Goal: Information Seeking & Learning: Learn about a topic

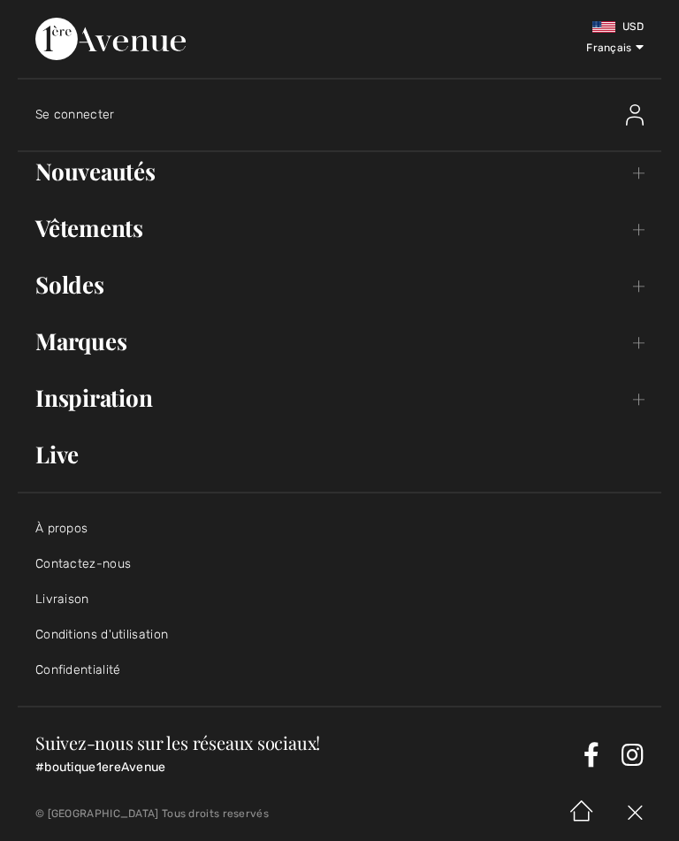
click at [642, 30] on select "English Français" at bounding box center [602, 45] width 84 height 53
select select "https://www.1ereavenue.com/en/cart/"
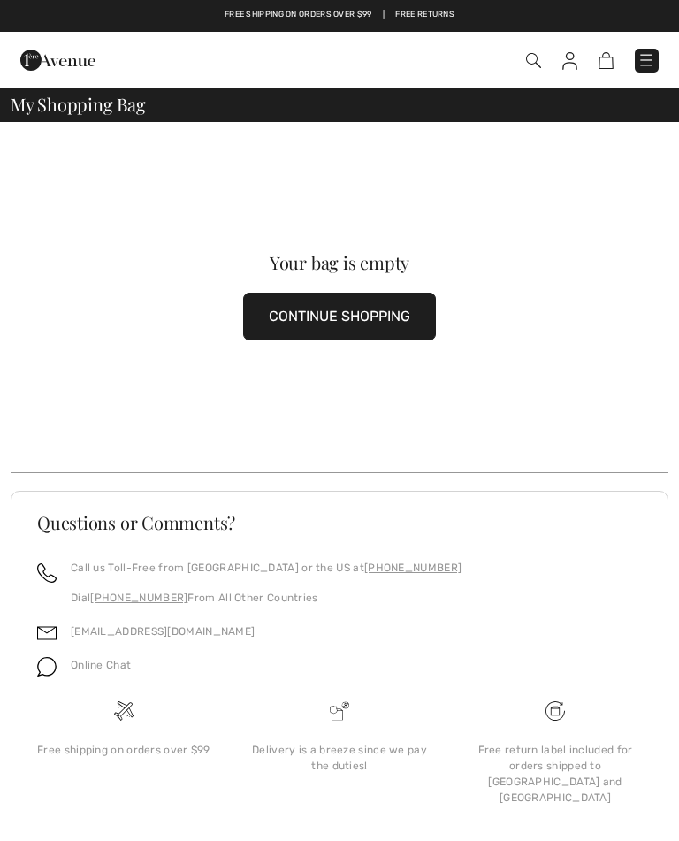
click at [653, 61] on img at bounding box center [647, 60] width 18 height 18
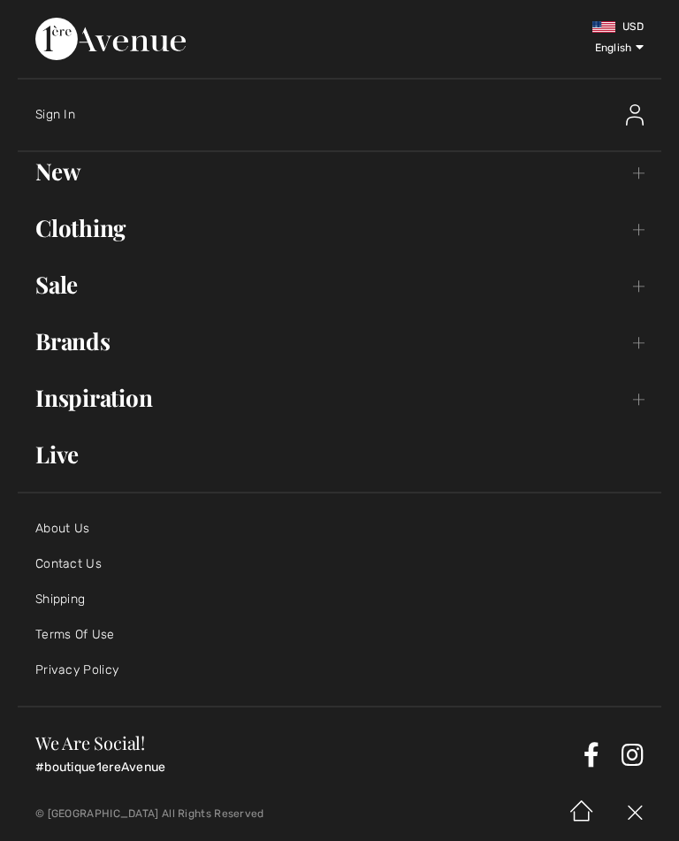
scroll to position [4, 0]
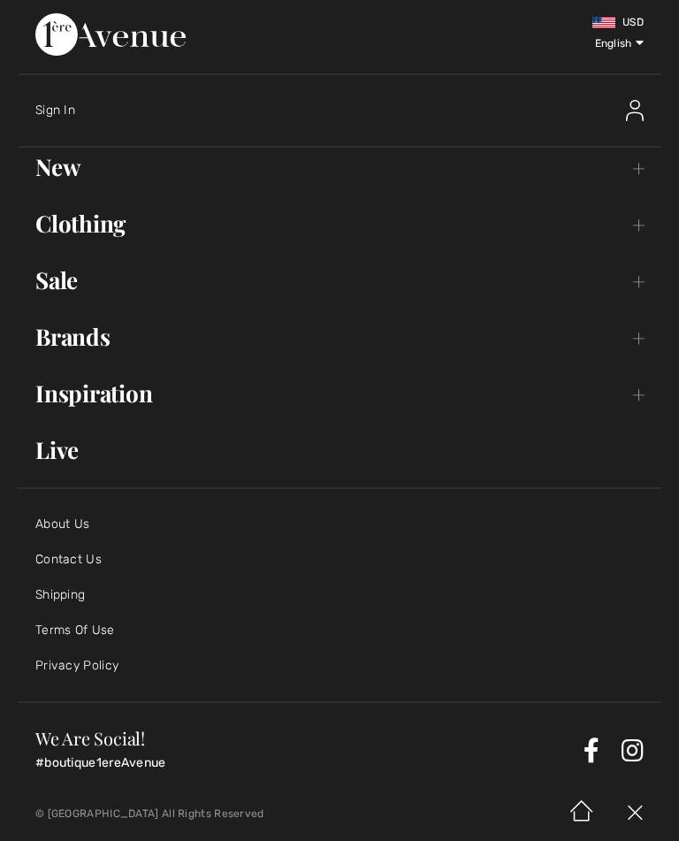
click at [640, 15] on select "English Français" at bounding box center [602, 41] width 84 height 53
click at [605, 18] on select "English Français" at bounding box center [602, 41] width 84 height 53
click at [186, 35] on img at bounding box center [110, 34] width 150 height 42
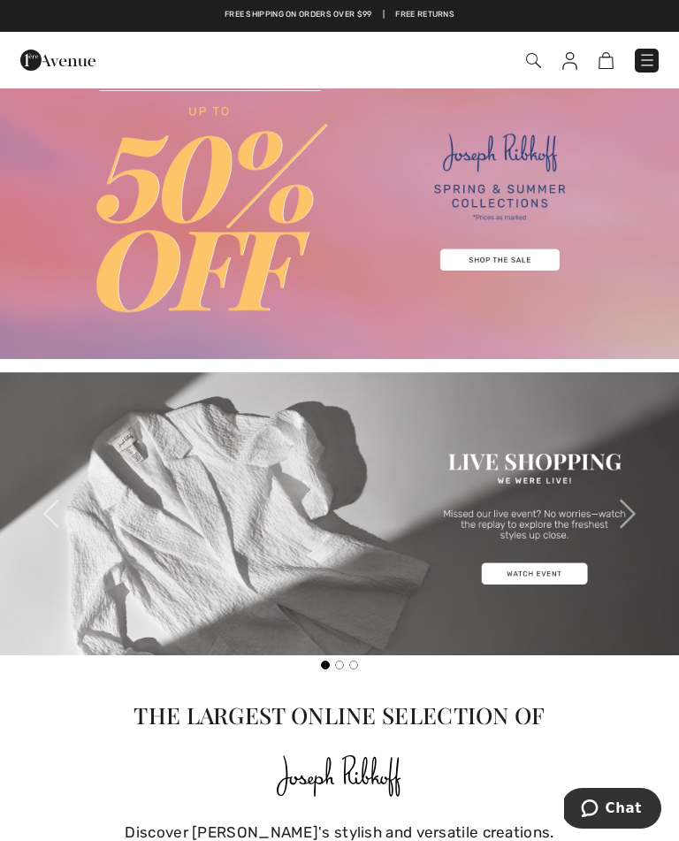
scroll to position [51, 0]
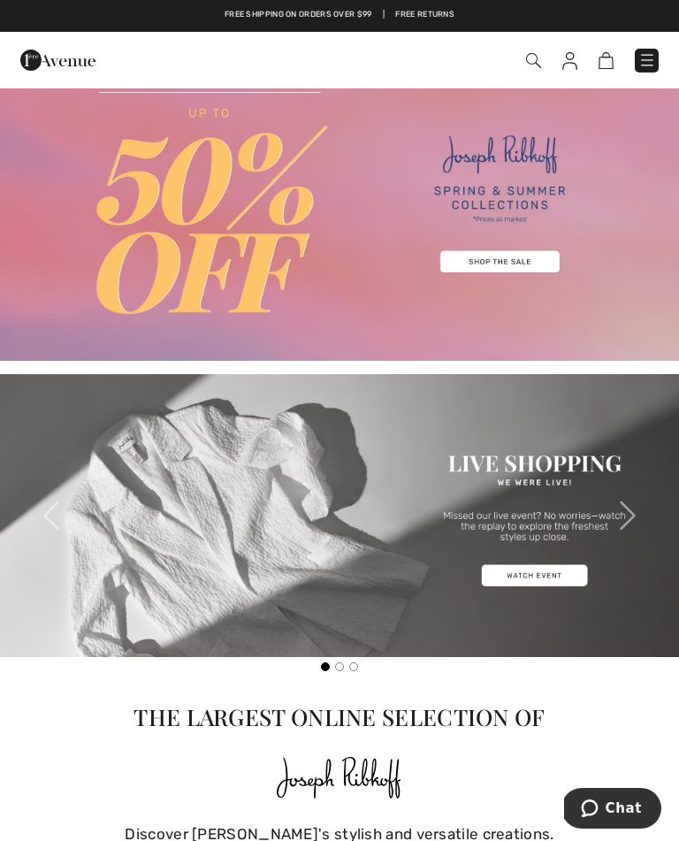
click at [523, 256] on img at bounding box center [339, 197] width 679 height 325
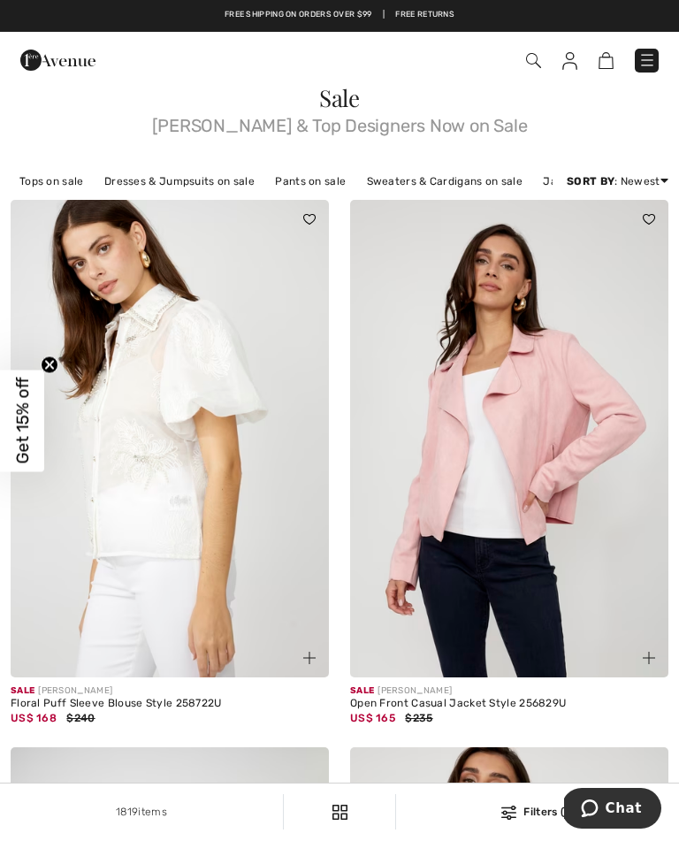
click at [164, 180] on link "Dresses & Jumpsuits on sale" at bounding box center [180, 181] width 168 height 23
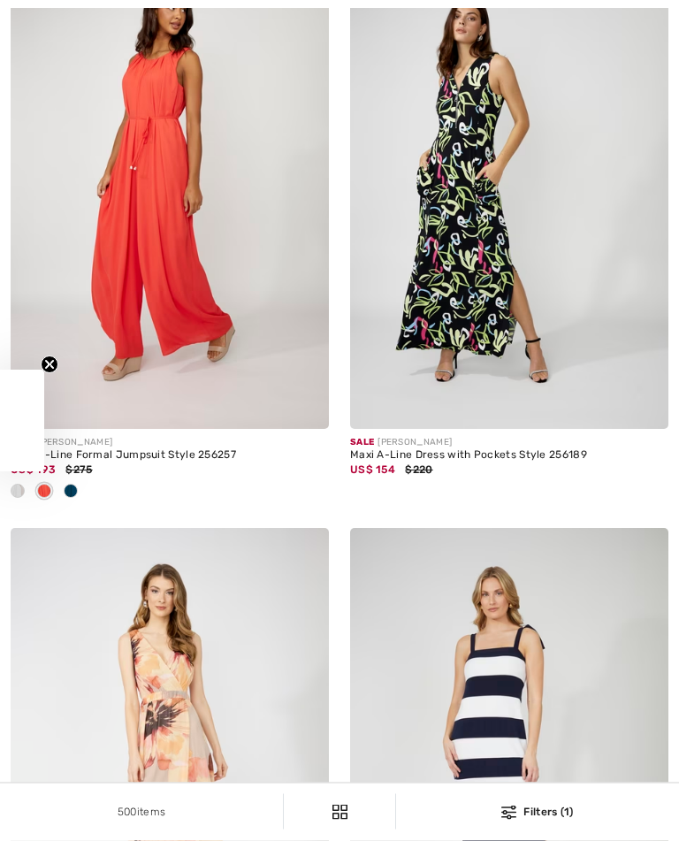
checkbox input "true"
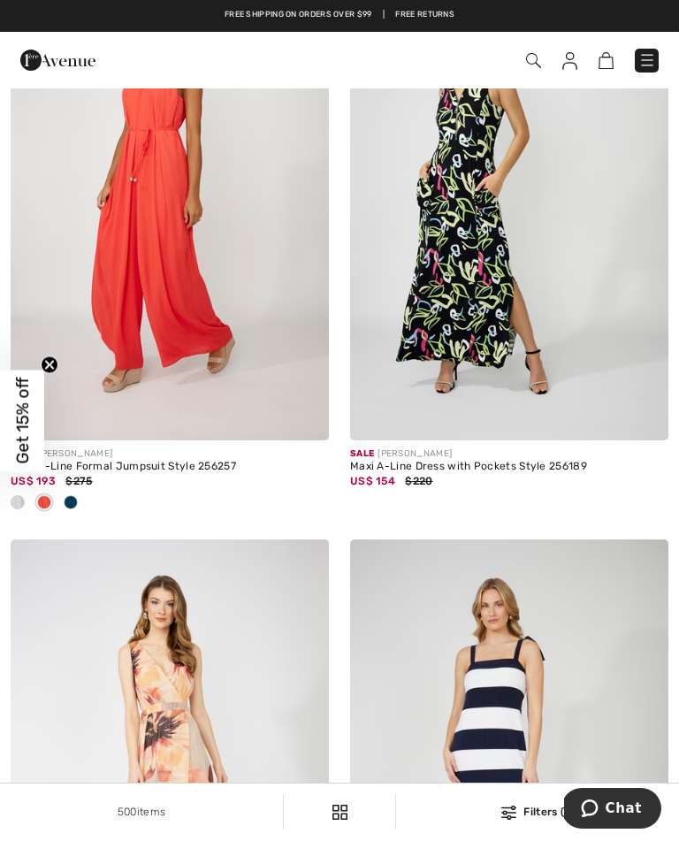
click at [66, 509] on span at bounding box center [71, 502] width 14 height 14
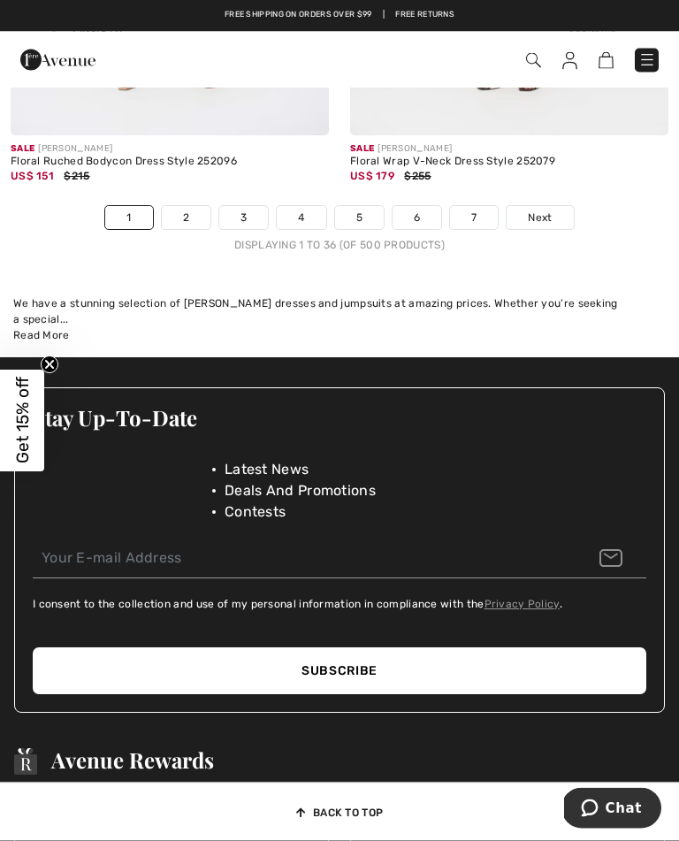
scroll to position [10545, 0]
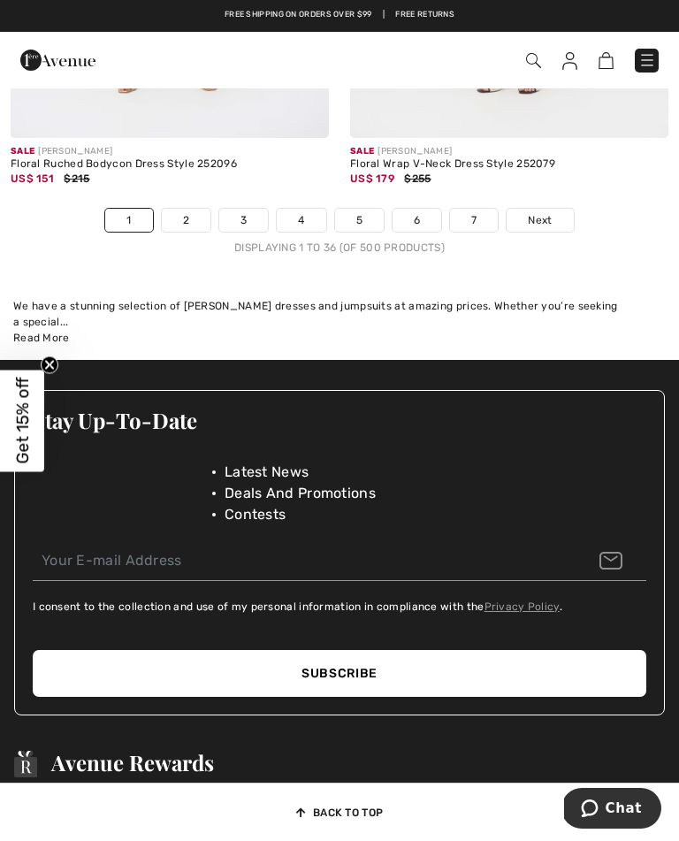
click at [539, 228] on span "Next" at bounding box center [540, 220] width 24 height 16
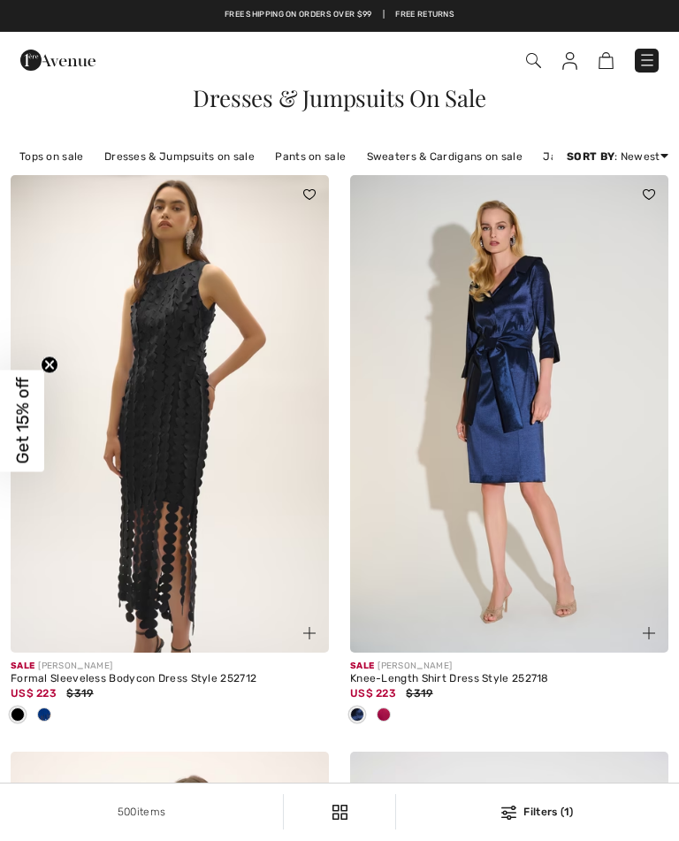
click at [619, 460] on img at bounding box center [509, 414] width 318 height 478
click at [394, 752] on div "Sale [PERSON_NAME] Knee-Length Shirt Dress Style 252718 US$ 223 $319" at bounding box center [509, 702] width 318 height 99
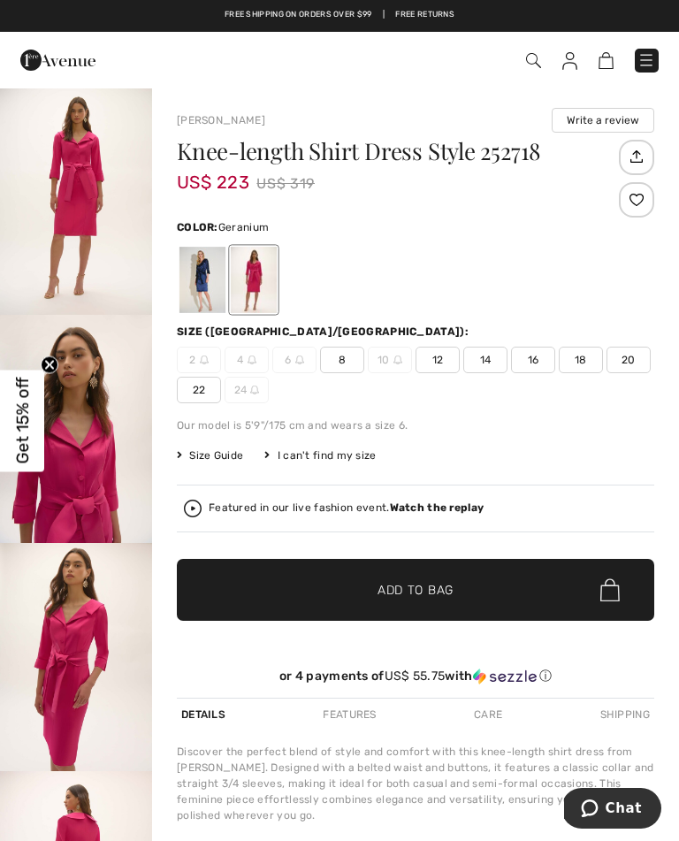
click at [202, 279] on div at bounding box center [203, 280] width 46 height 66
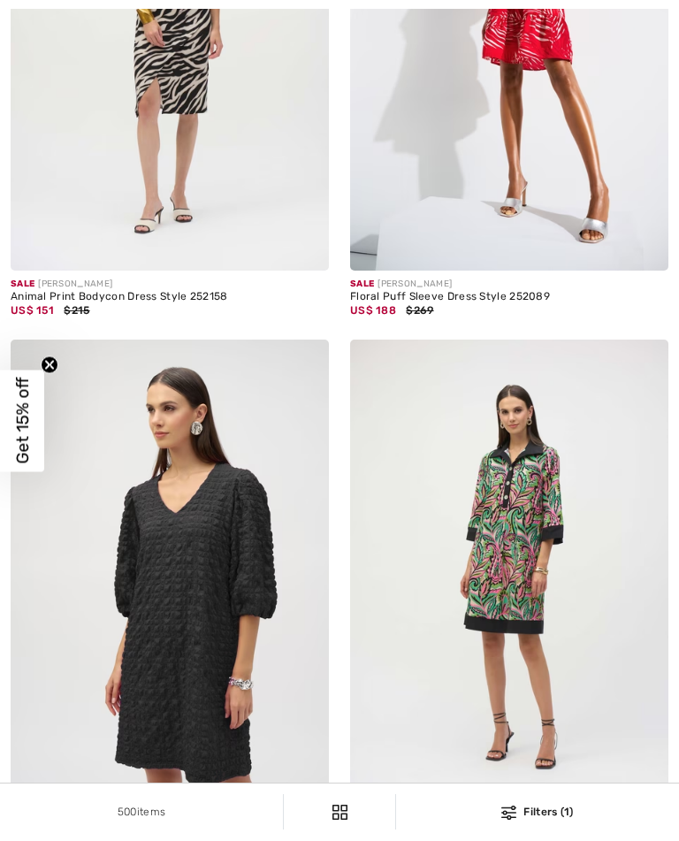
checkbox input "true"
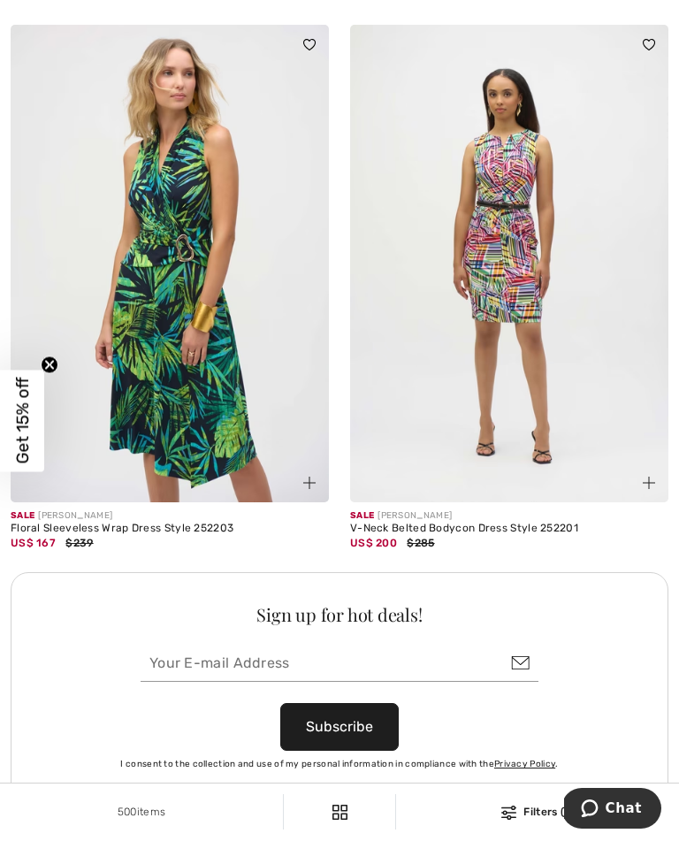
scroll to position [6344, 0]
click at [186, 409] on img at bounding box center [170, 263] width 318 height 478
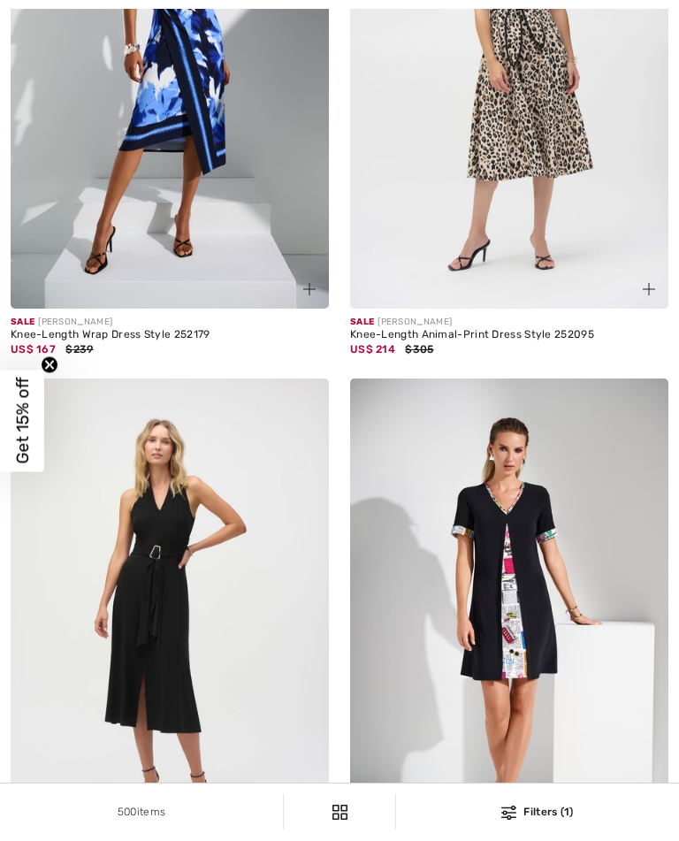
checkbox input "true"
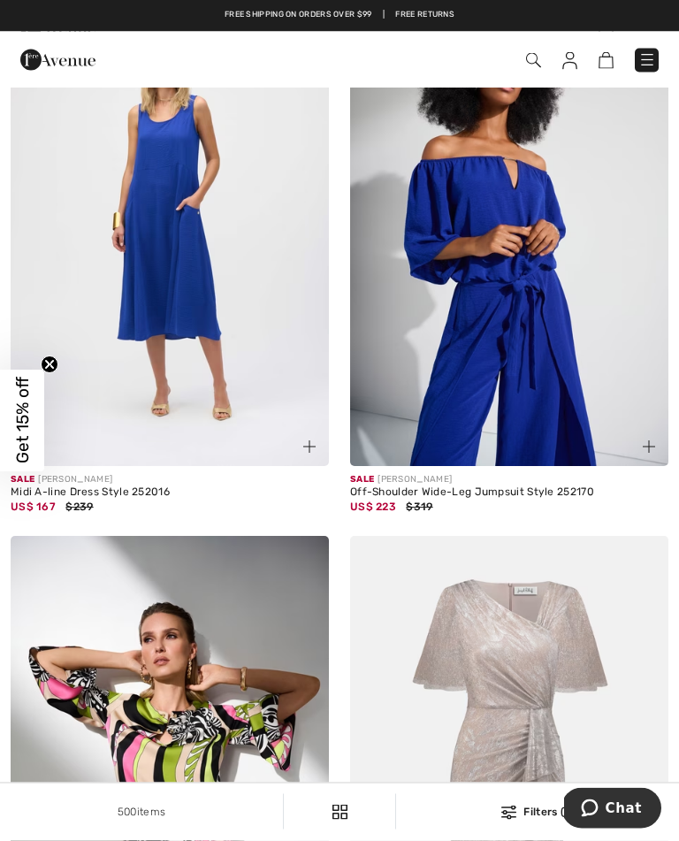
scroll to position [2434, 0]
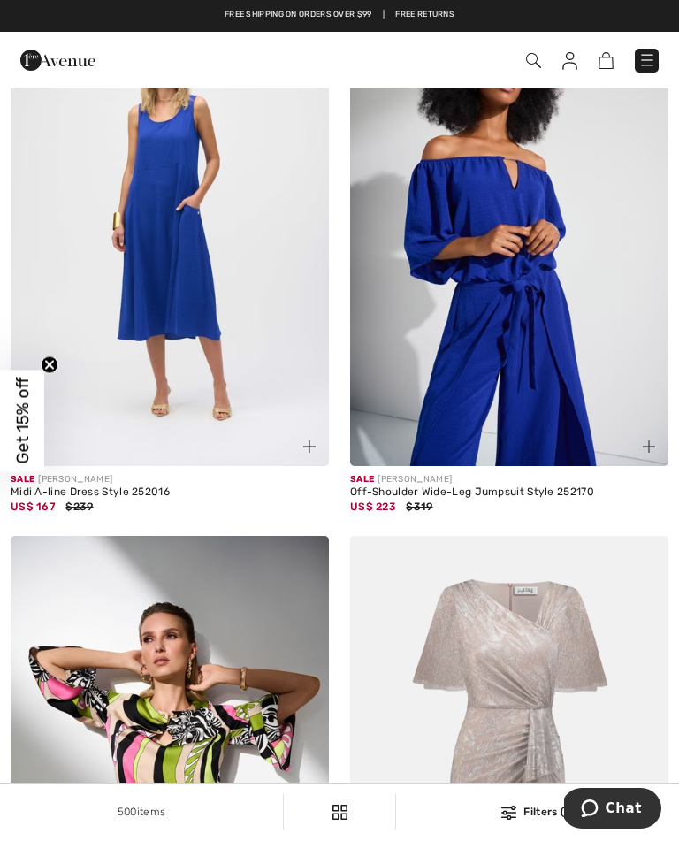
click at [655, 49] on link at bounding box center [647, 61] width 24 height 24
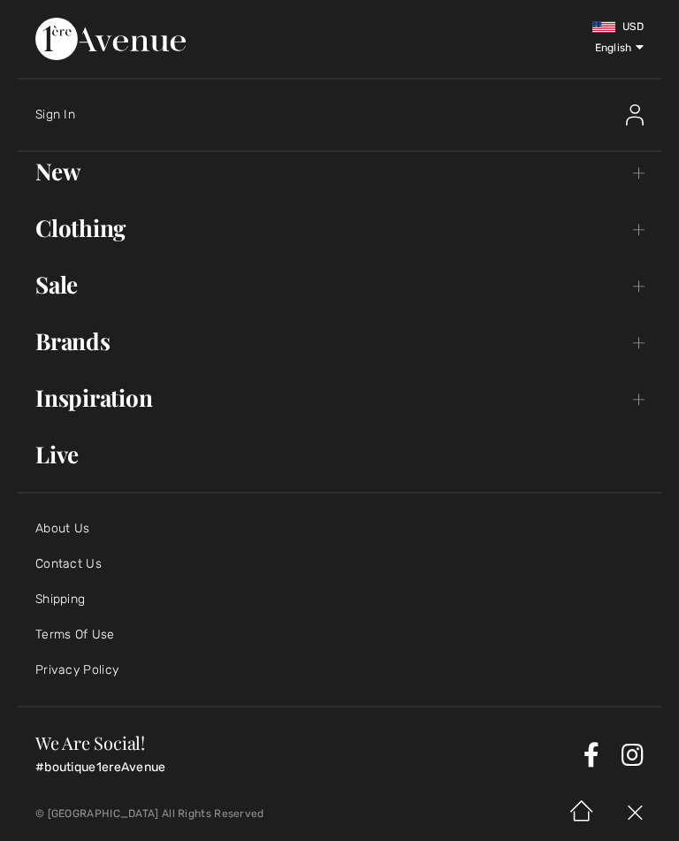
click at [650, 242] on link "Clothing Toggle submenu" at bounding box center [340, 228] width 644 height 39
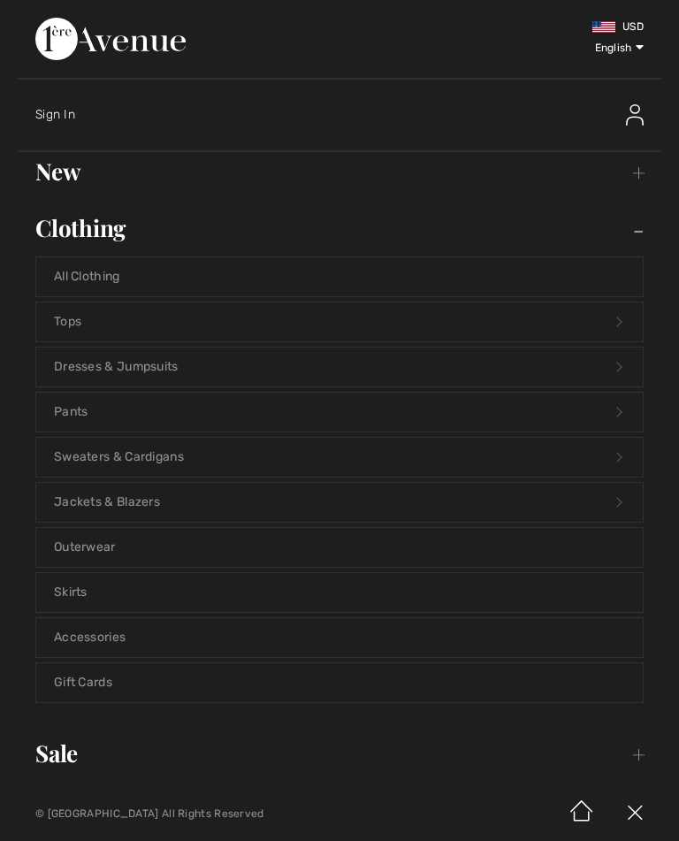
click at [629, 371] on link "Dresses & Jumpsuits Open submenu" at bounding box center [339, 367] width 607 height 39
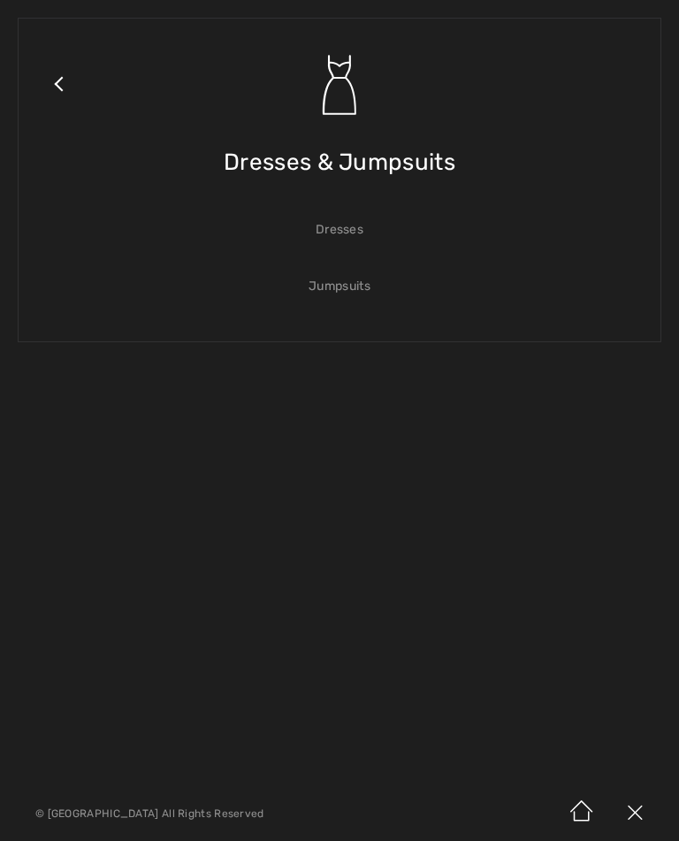
click at [355, 229] on link "Dresses" at bounding box center [339, 229] width 607 height 39
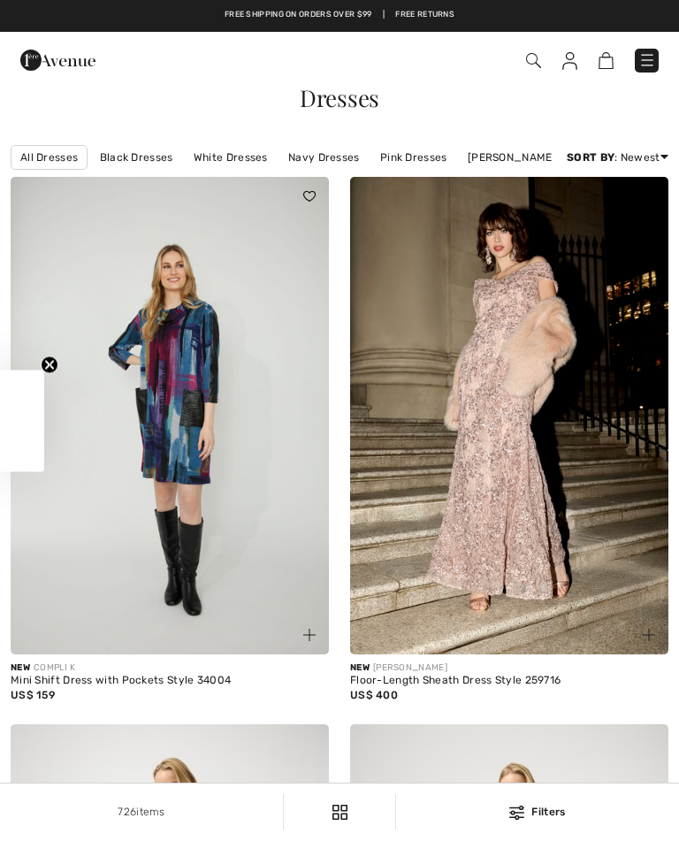
click at [417, 164] on link "Pink Dresses" at bounding box center [413, 157] width 85 height 23
checkbox input "true"
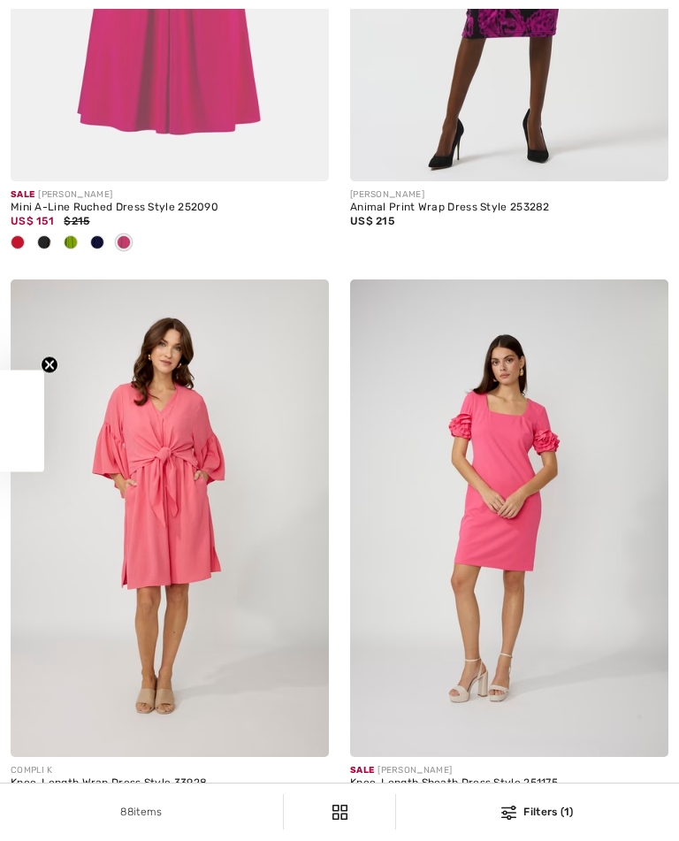
checkbox input "true"
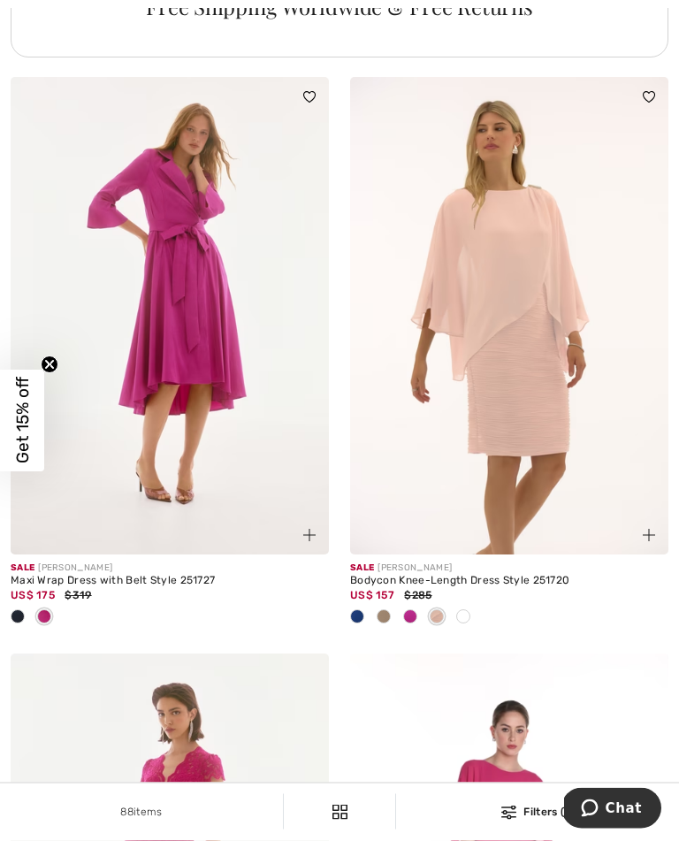
scroll to position [3645, 0]
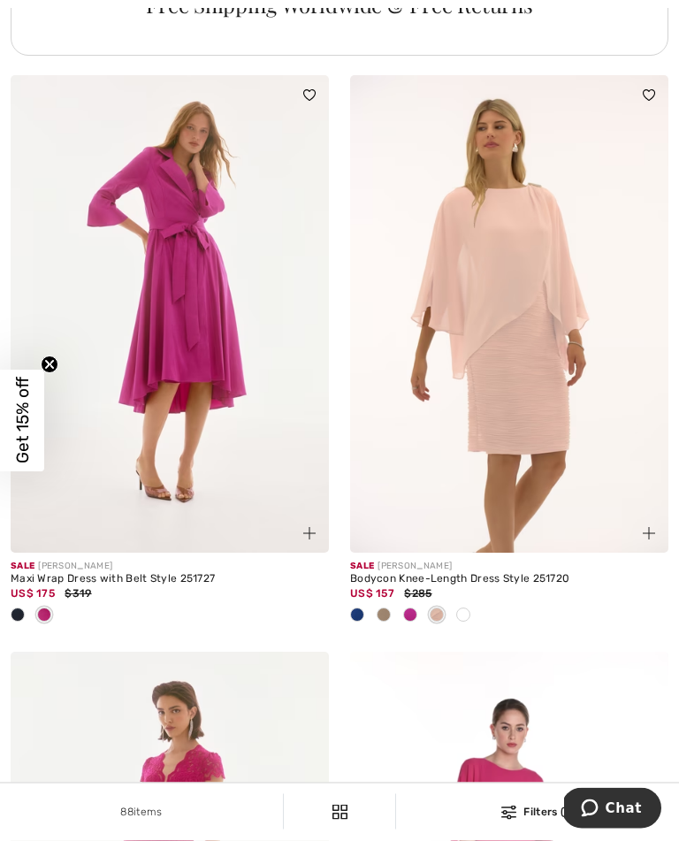
click at [432, 653] on div "Sale JOSEPH RIBKOFF Bodycon Knee-Length Dress Style 251720 US$ 157 $285" at bounding box center [509, 603] width 318 height 99
click at [417, 623] on span at bounding box center [410, 615] width 14 height 14
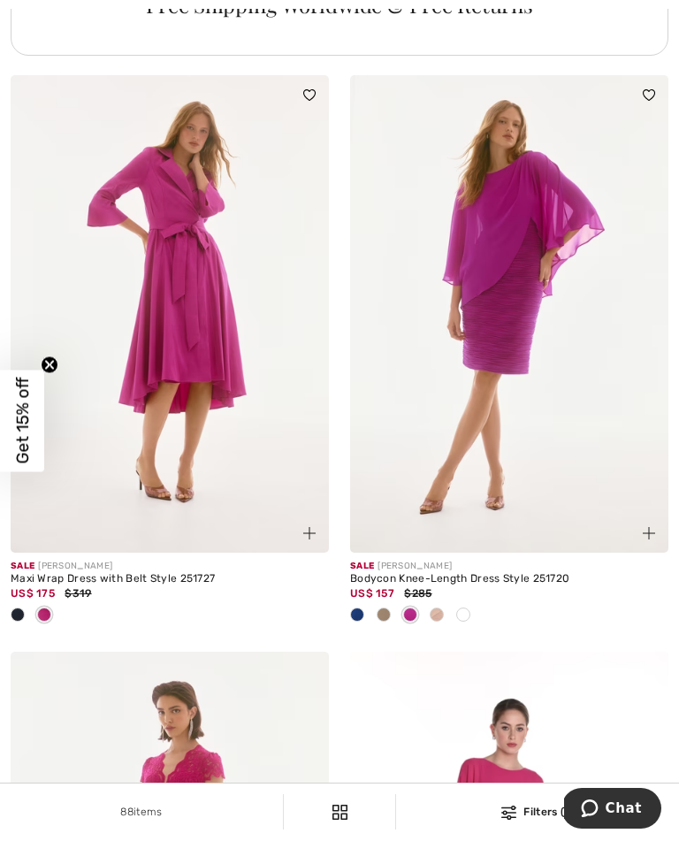
click at [355, 622] on span at bounding box center [357, 615] width 14 height 14
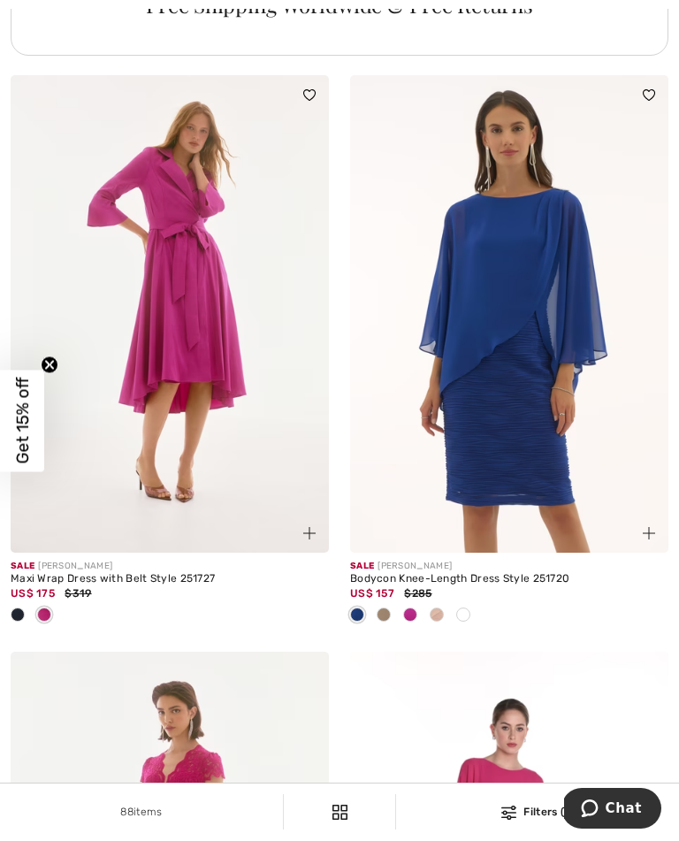
click at [391, 630] on div at bounding box center [384, 615] width 27 height 29
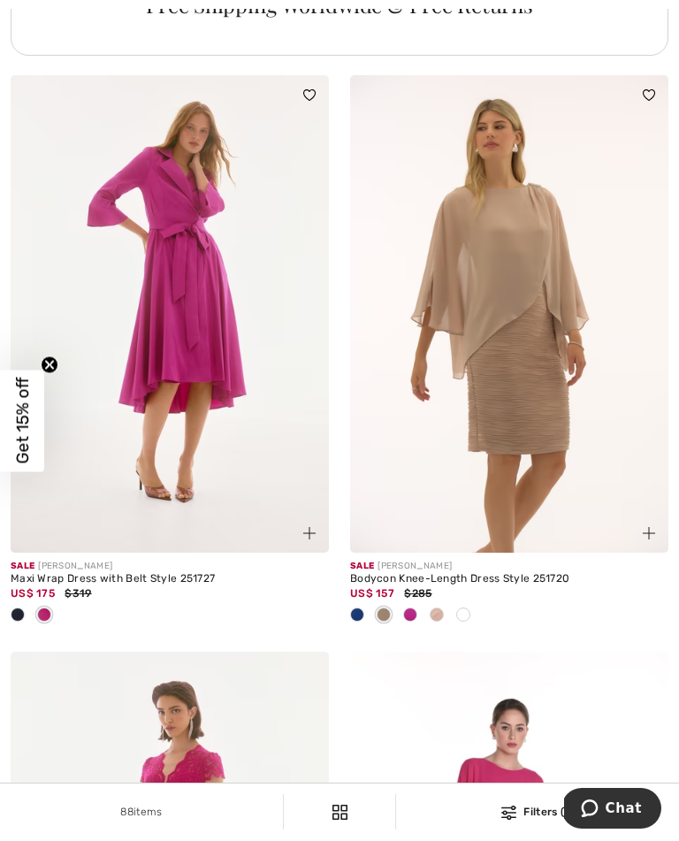
scroll to position [3647, 0]
click at [412, 621] on span at bounding box center [410, 614] width 14 height 14
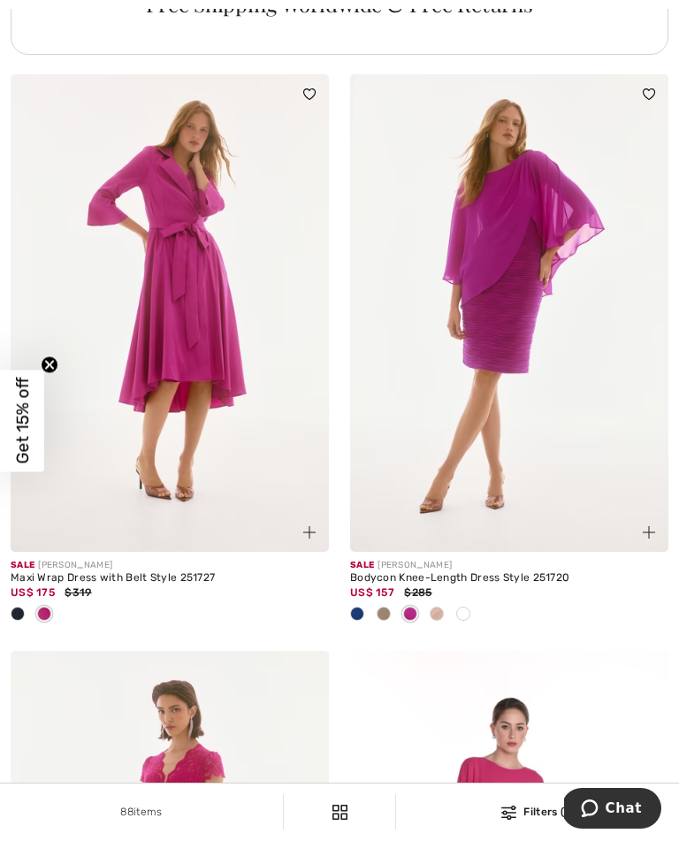
click at [472, 626] on div at bounding box center [463, 614] width 27 height 29
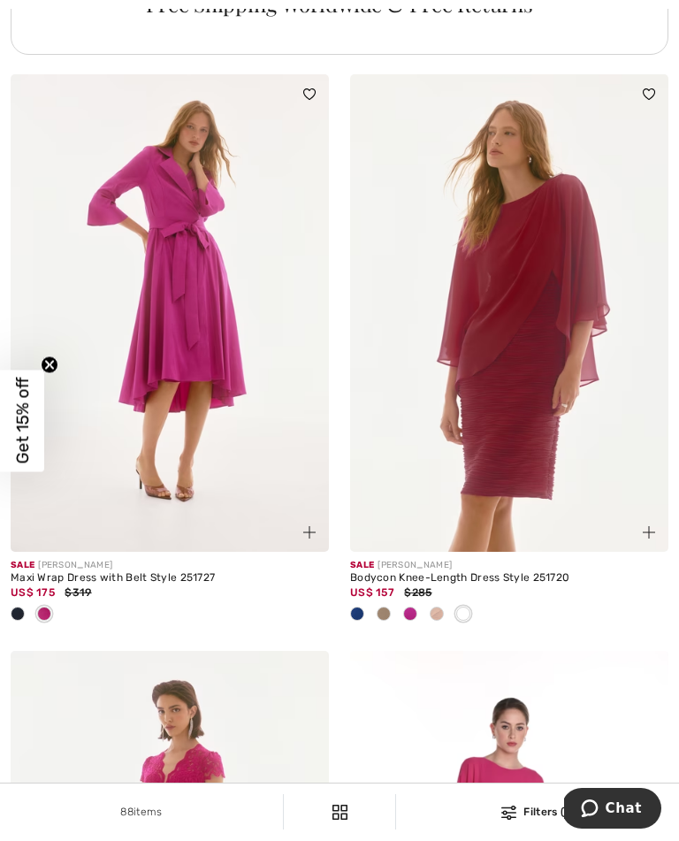
click at [441, 621] on span at bounding box center [437, 614] width 14 height 14
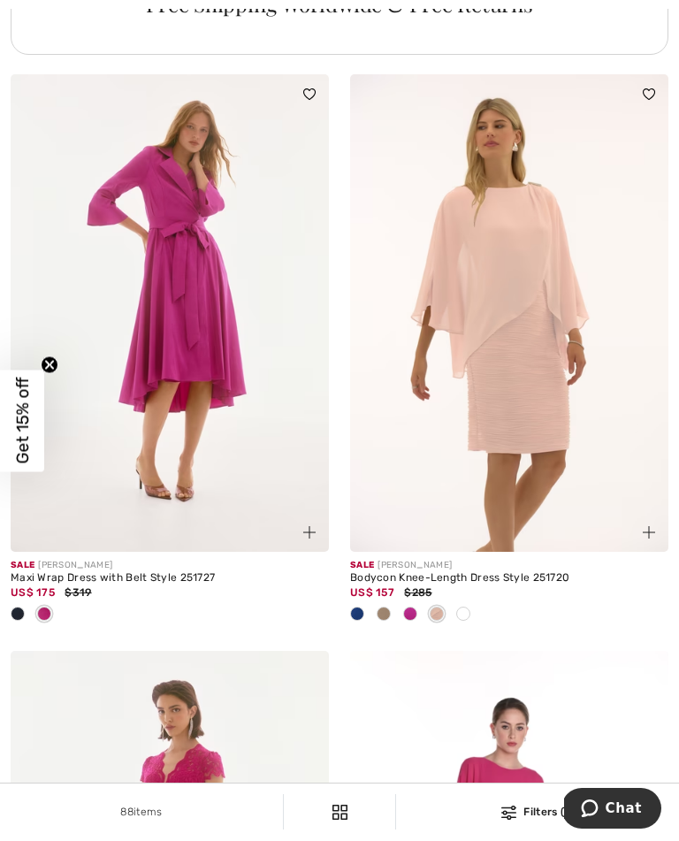
click at [411, 621] on span at bounding box center [410, 614] width 14 height 14
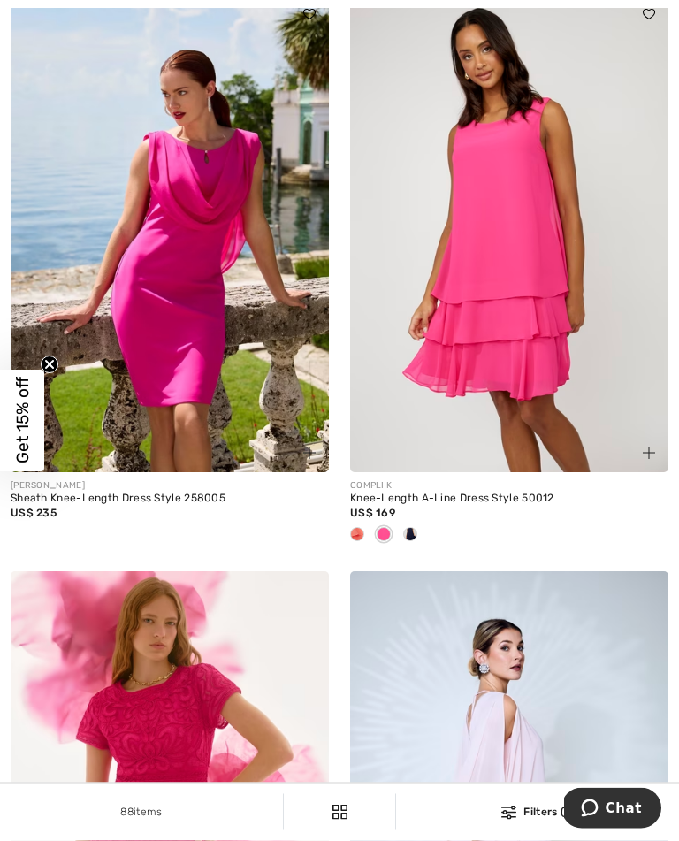
scroll to position [8022, 0]
click at [417, 547] on div at bounding box center [410, 535] width 27 height 29
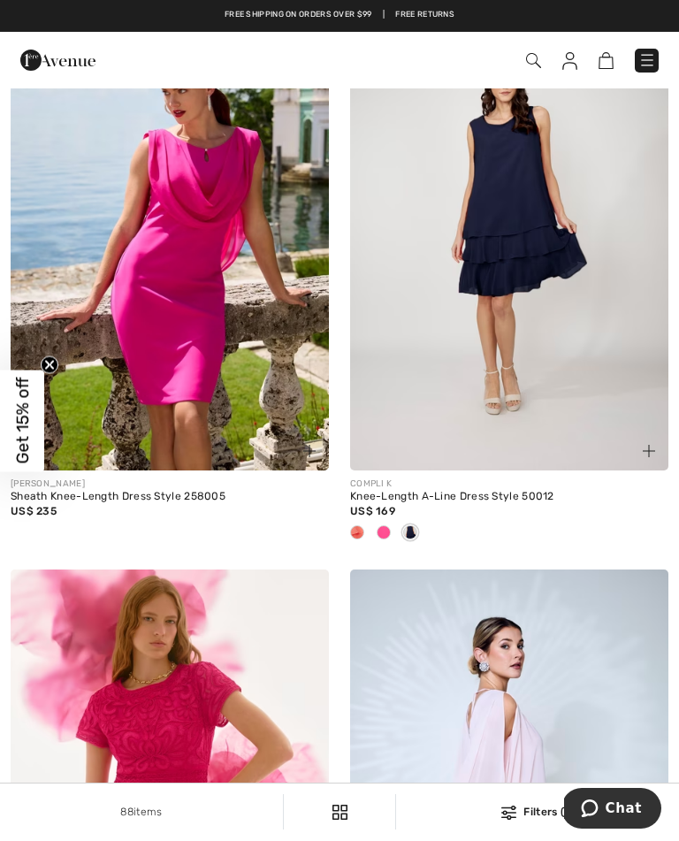
scroll to position [8023, 0]
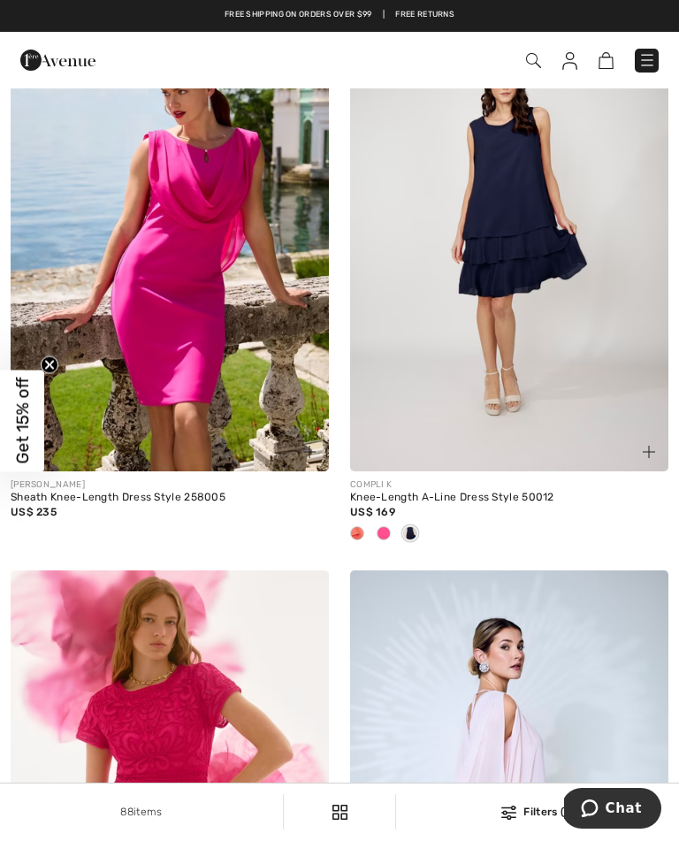
click at [384, 540] on span at bounding box center [384, 533] width 14 height 14
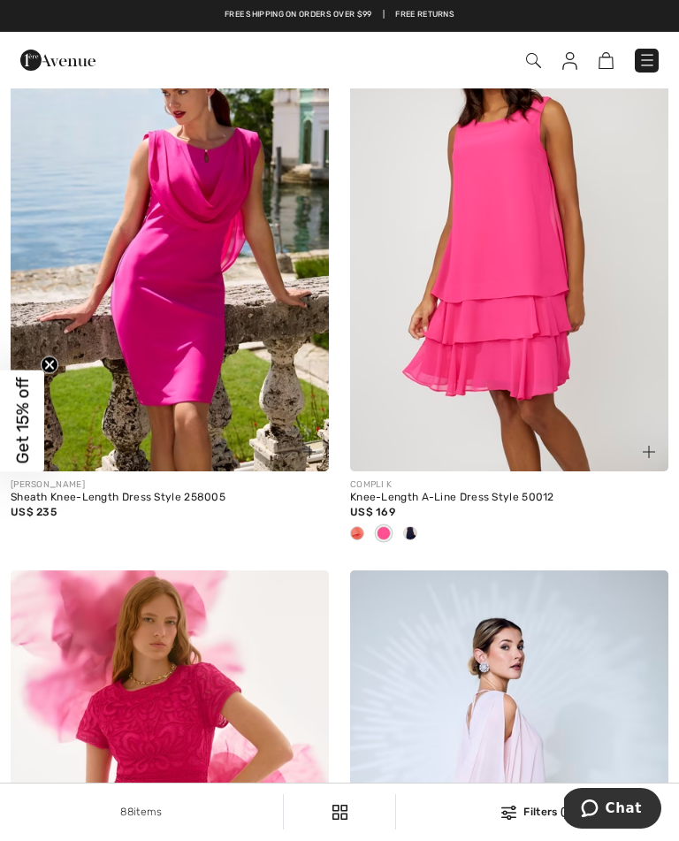
click at [359, 540] on span at bounding box center [357, 533] width 14 height 14
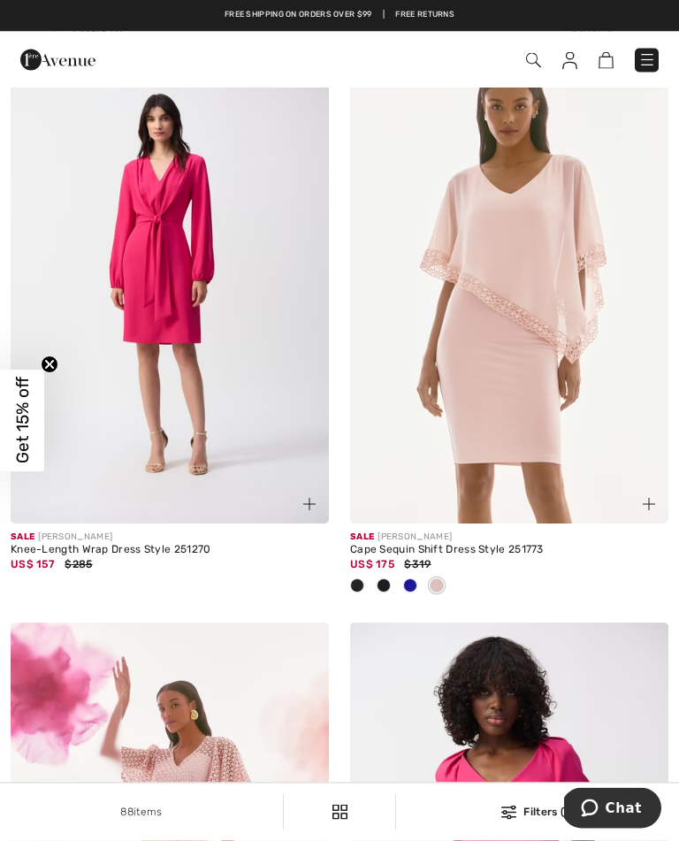
scroll to position [9123, 0]
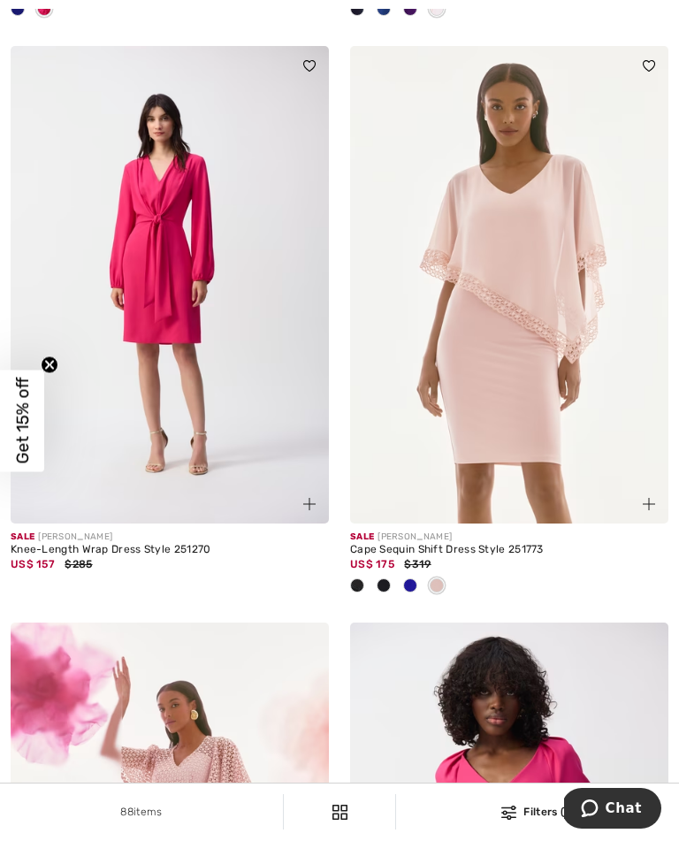
click at [411, 593] on span at bounding box center [410, 585] width 14 height 14
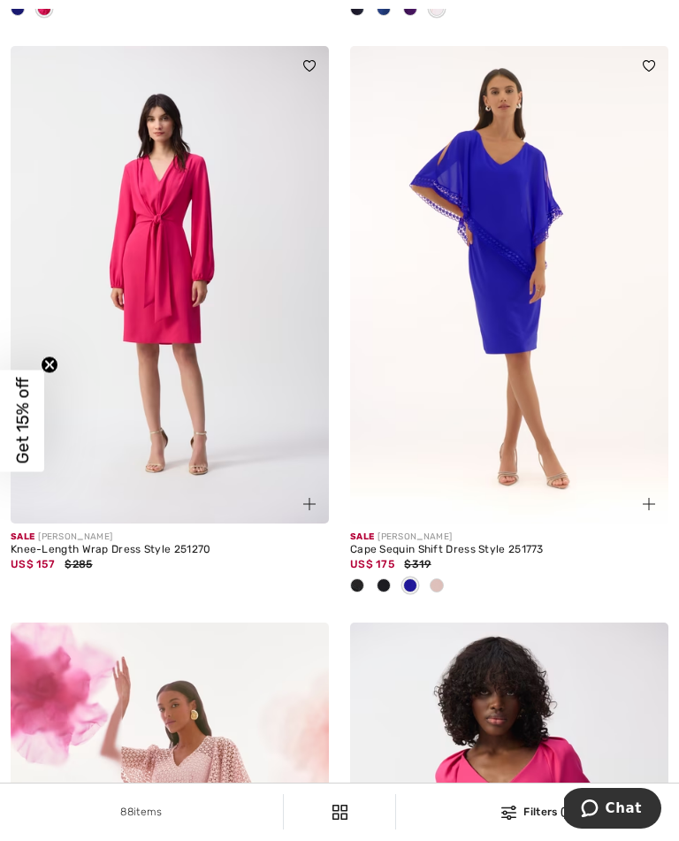
click at [385, 593] on span at bounding box center [384, 585] width 14 height 14
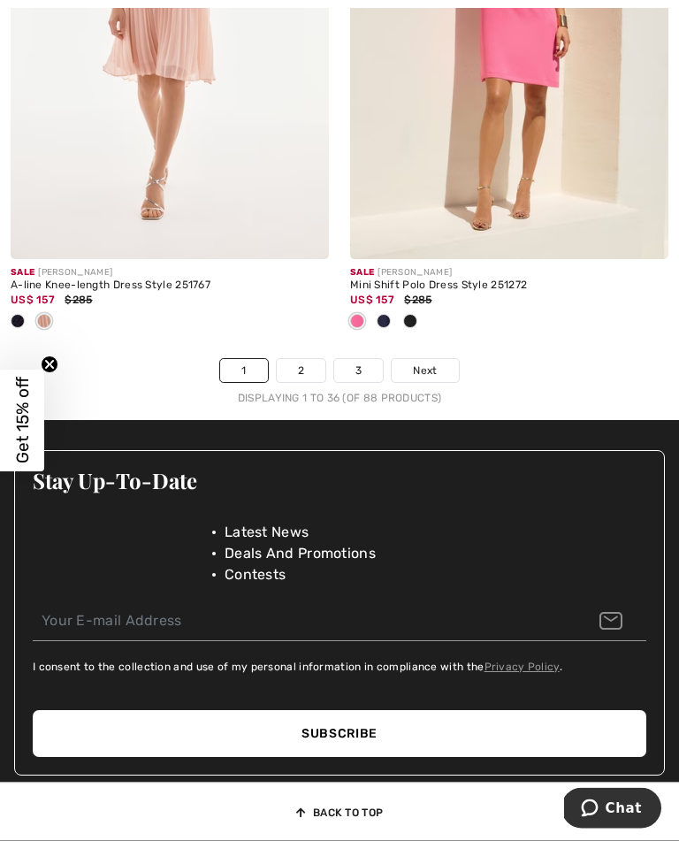
scroll to position [10541, 0]
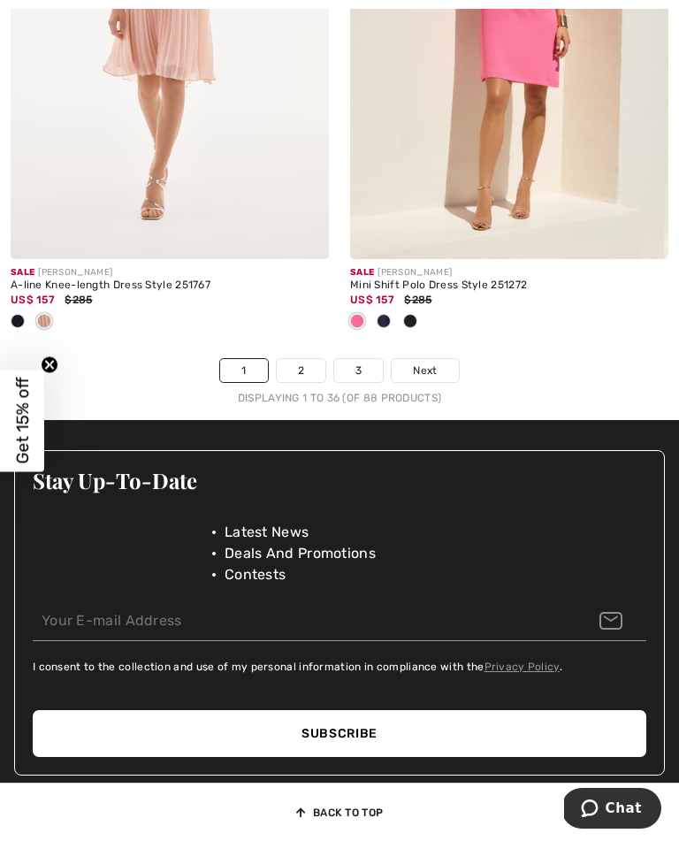
click at [432, 373] on span "Next" at bounding box center [425, 371] width 24 height 16
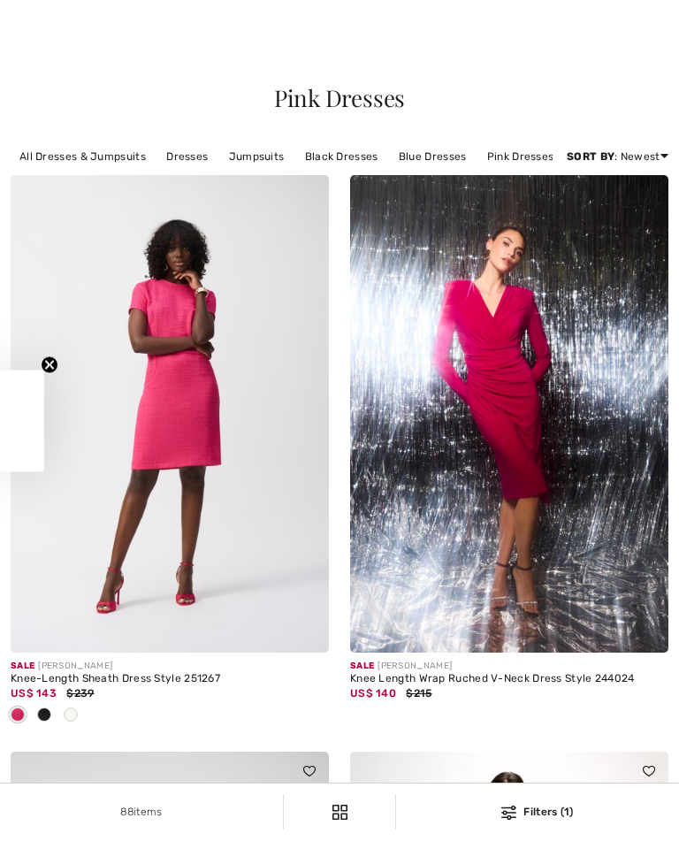
checkbox input "true"
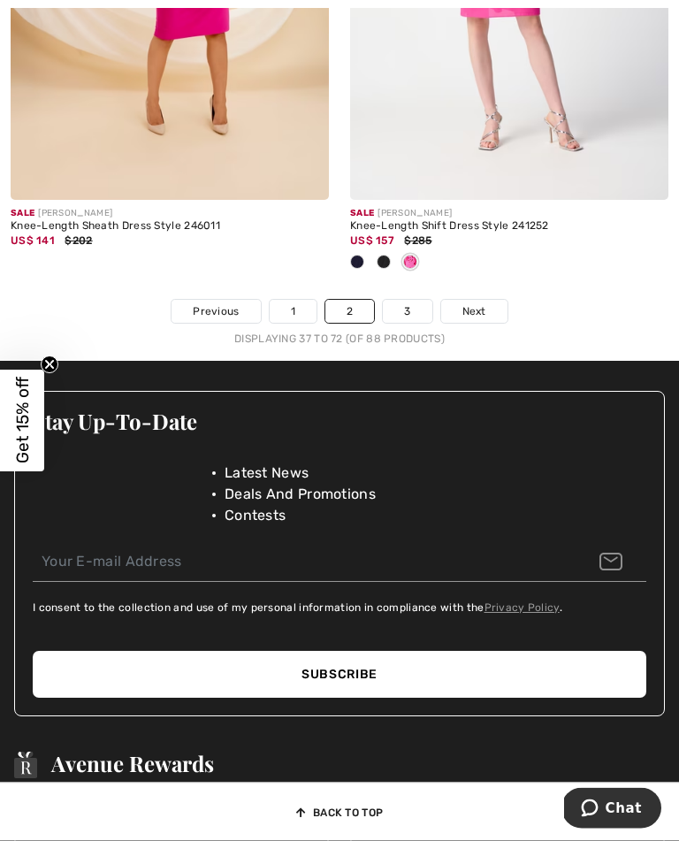
scroll to position [10548, 0]
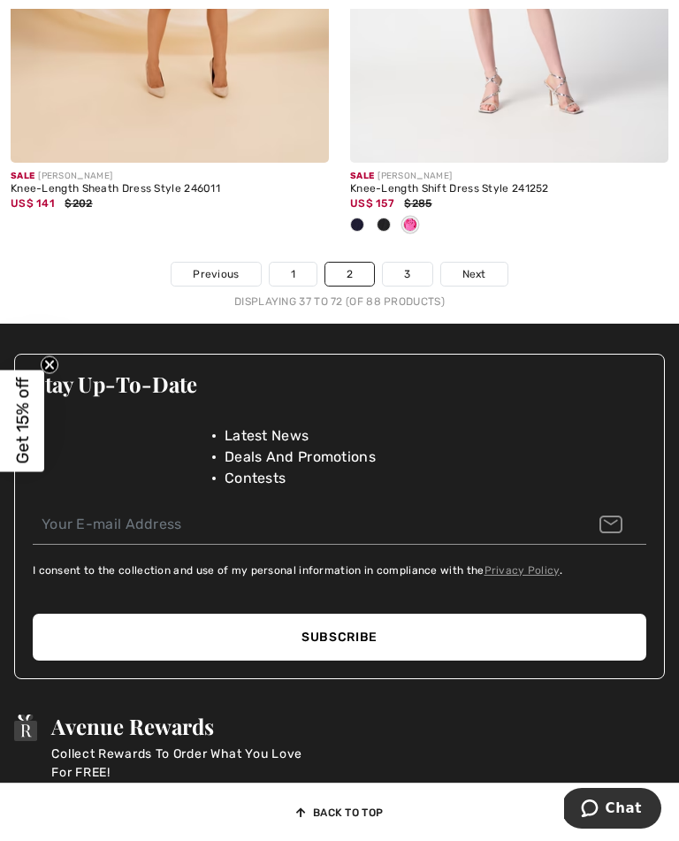
click at [484, 282] on span "Next" at bounding box center [475, 274] width 24 height 16
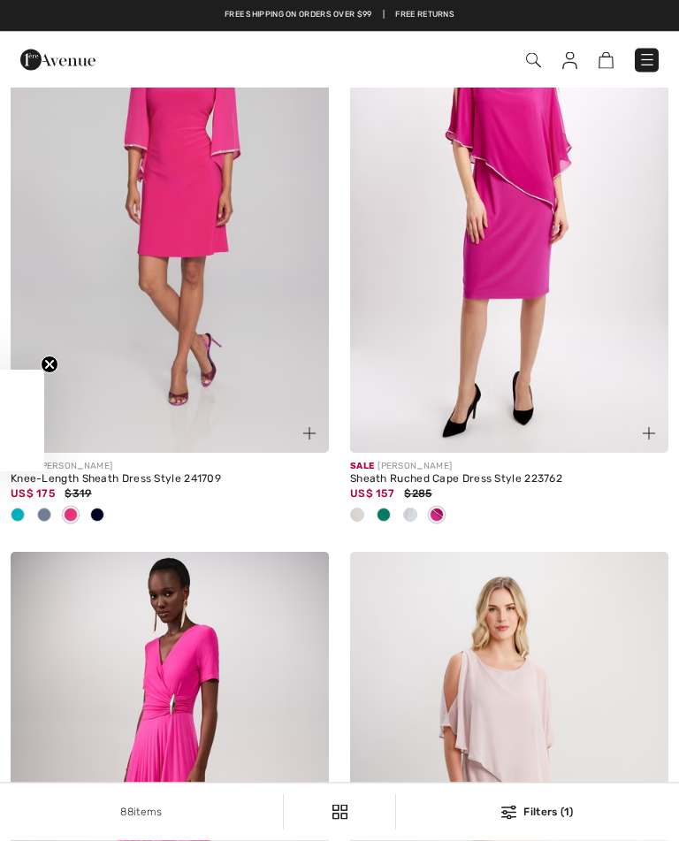
checkbox input "true"
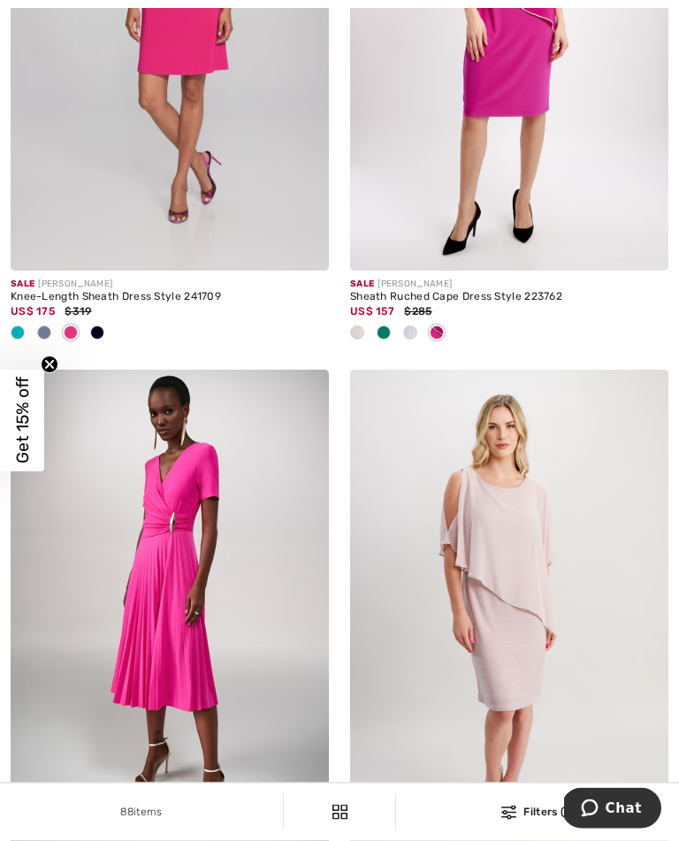
scroll to position [382, 0]
click at [384, 348] on div at bounding box center [384, 333] width 27 height 29
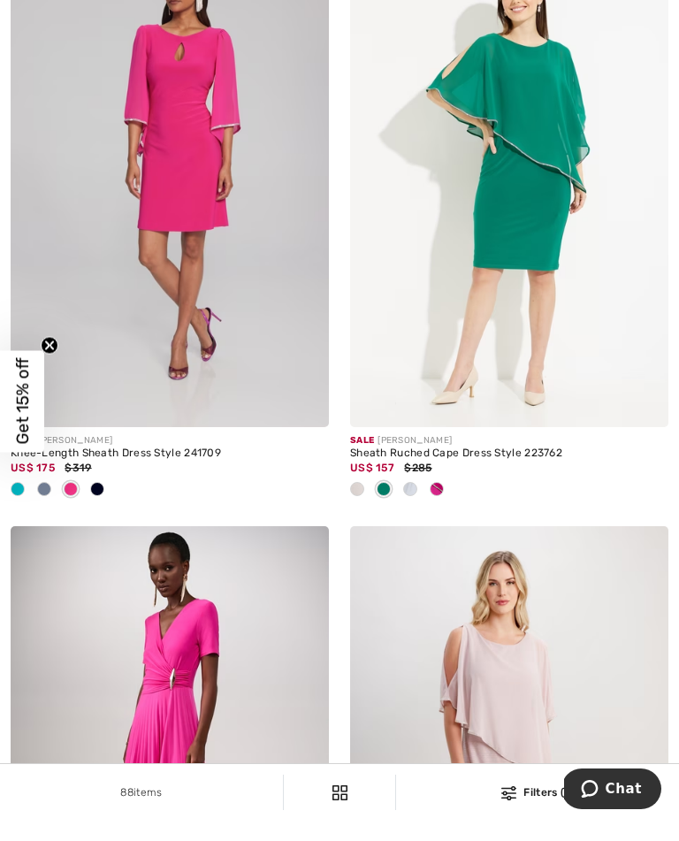
scroll to position [438, 0]
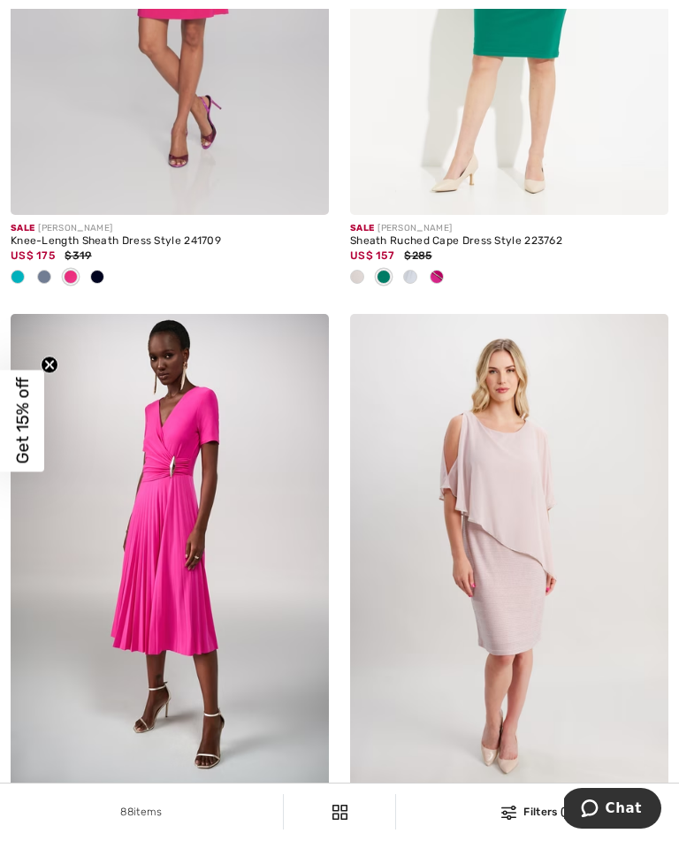
click at [444, 293] on div at bounding box center [437, 278] width 27 height 29
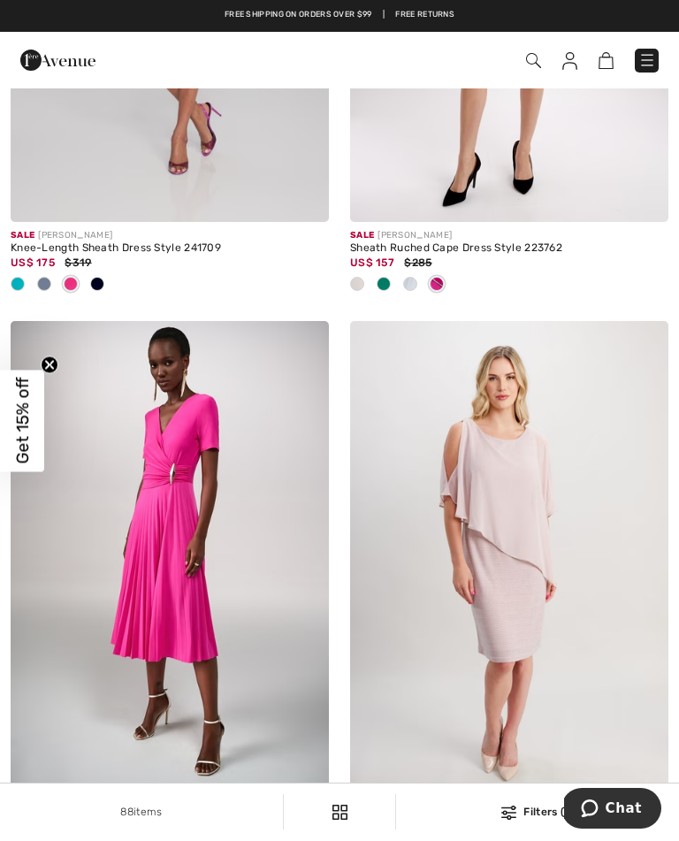
scroll to position [0, 0]
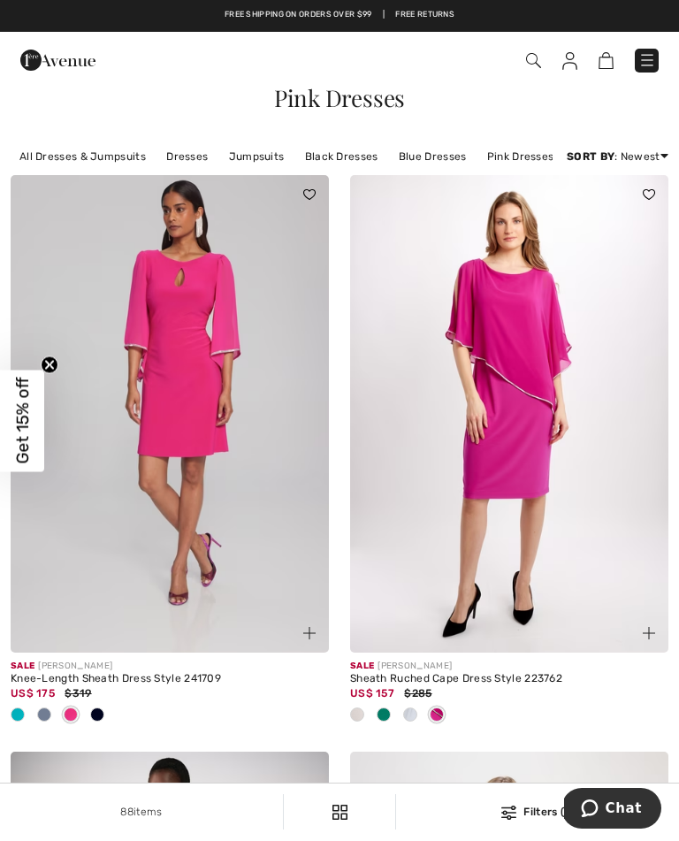
click at [447, 157] on link "Blue Dresses" at bounding box center [433, 156] width 86 height 23
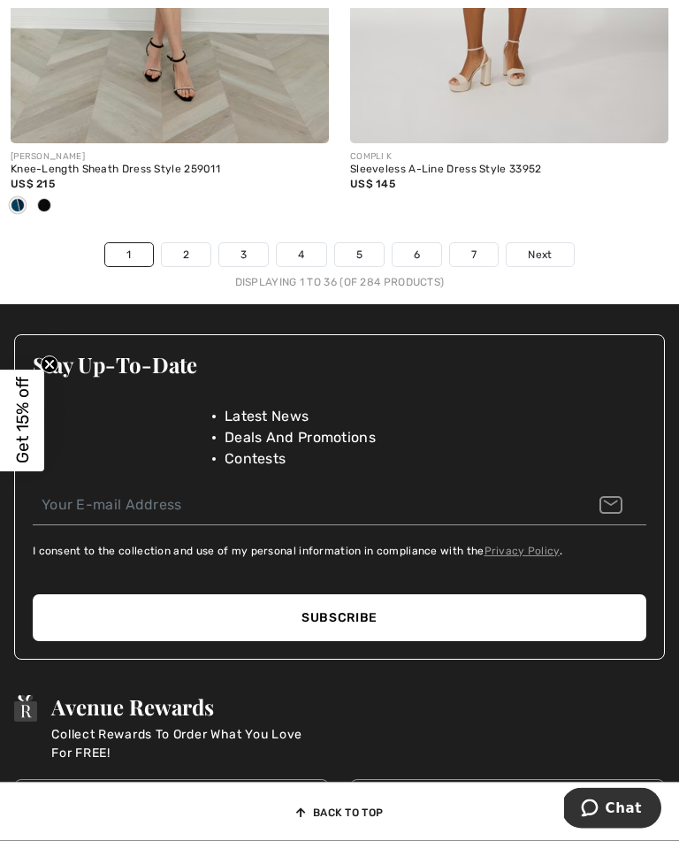
scroll to position [10511, 0]
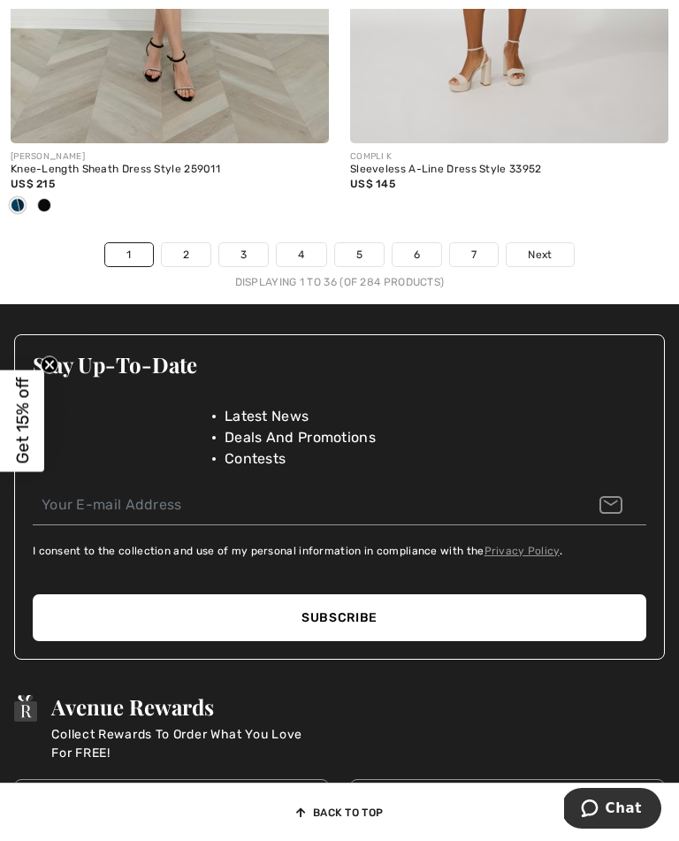
click at [547, 263] on span "Next" at bounding box center [540, 255] width 24 height 16
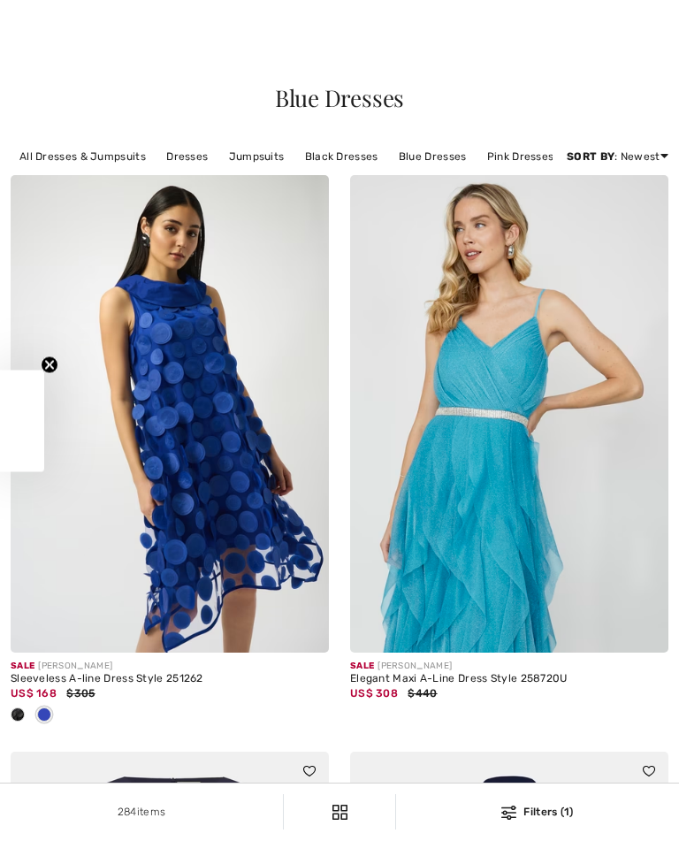
checkbox input "true"
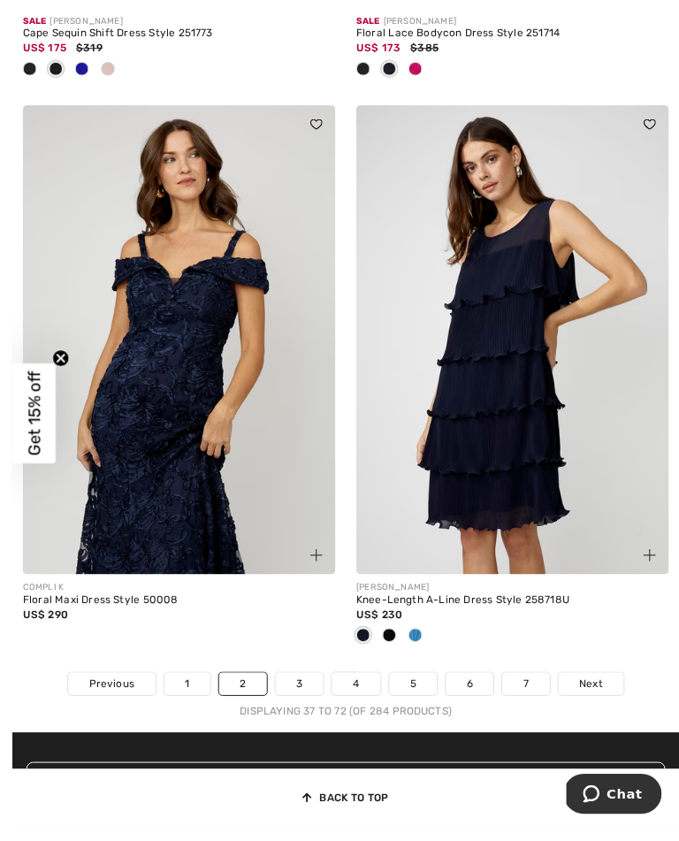
scroll to position [10265, 0]
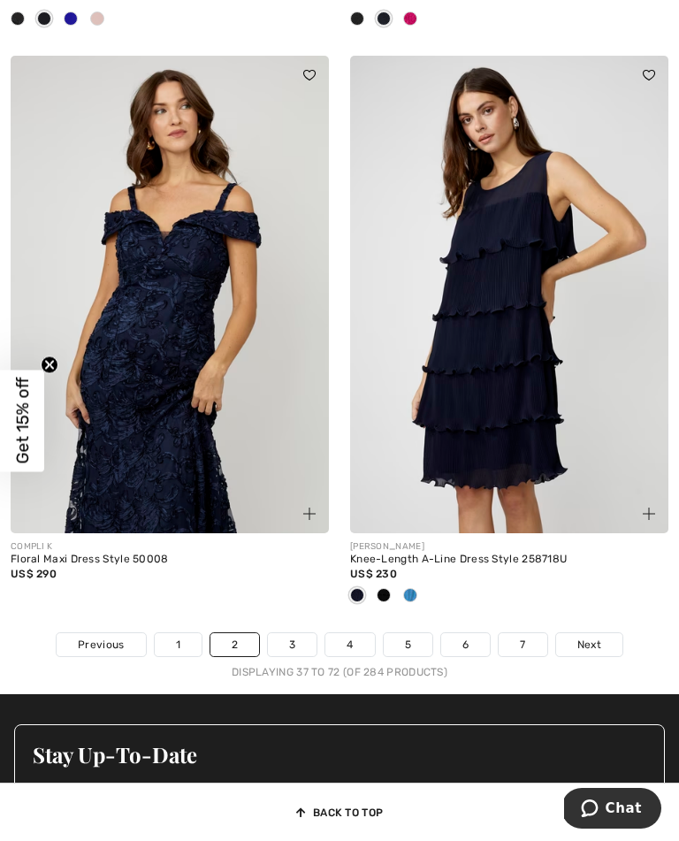
click at [418, 603] on div at bounding box center [410, 596] width 27 height 29
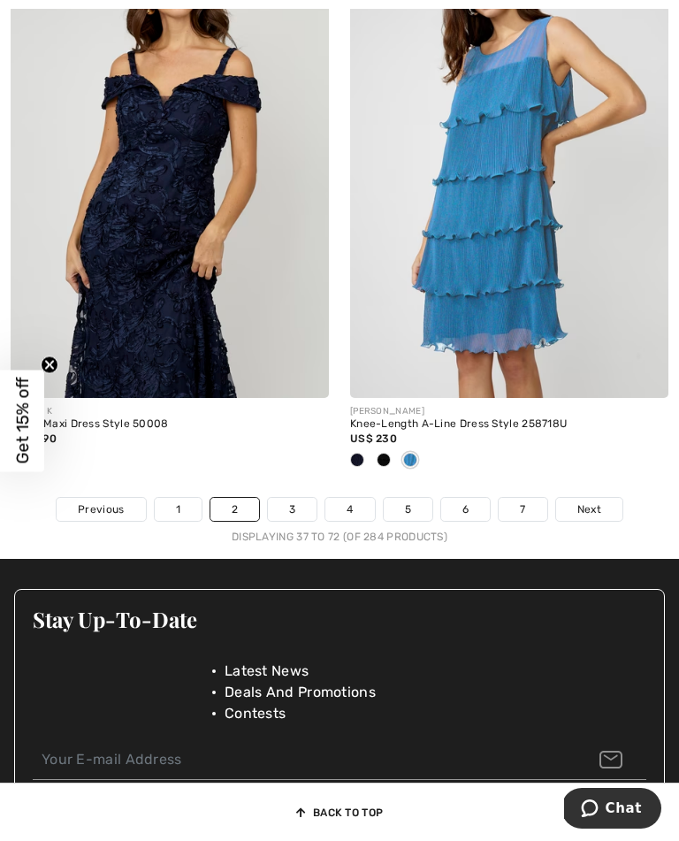
scroll to position [10394, 0]
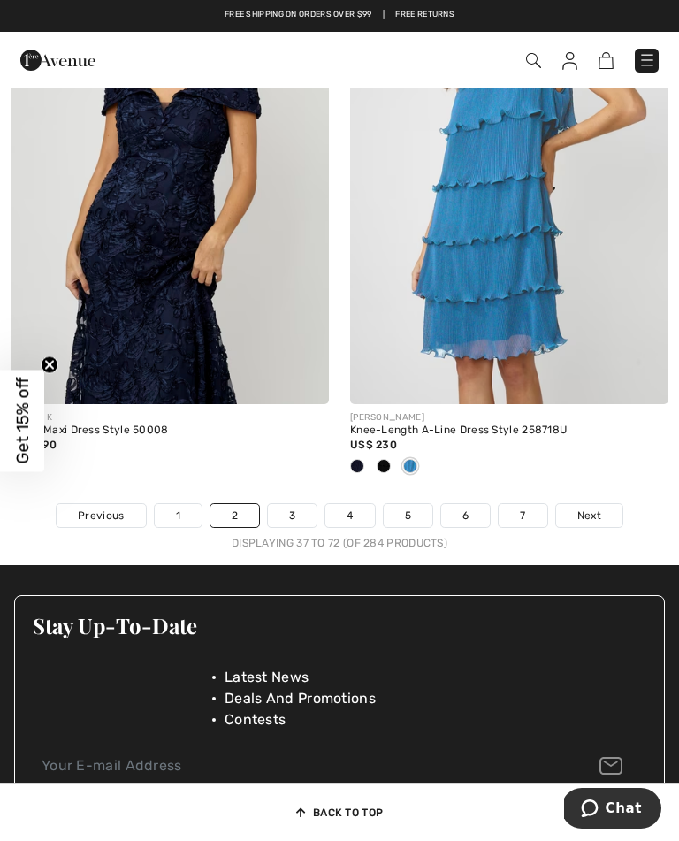
click at [593, 524] on span "Next" at bounding box center [589, 516] width 24 height 16
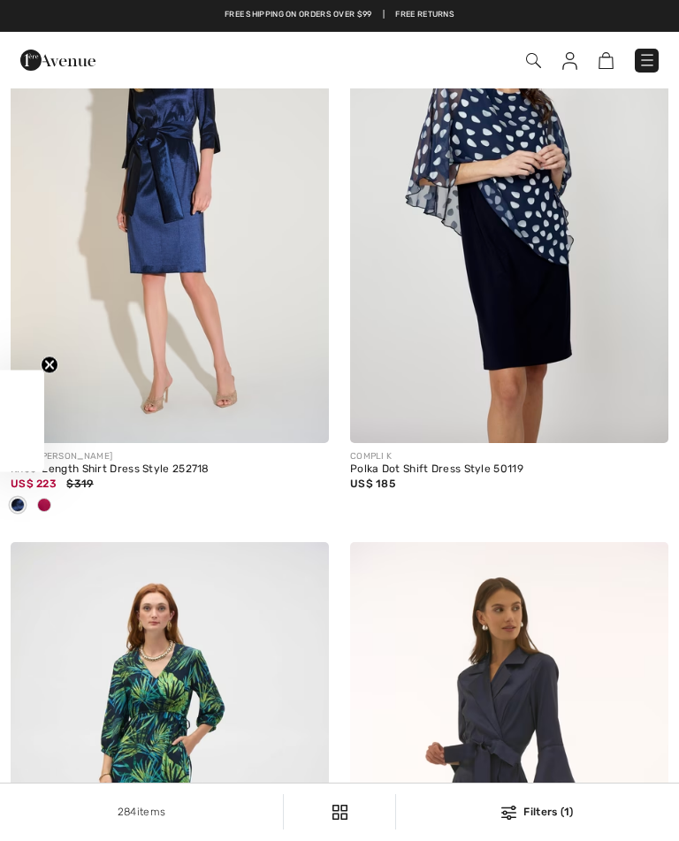
checkbox input "true"
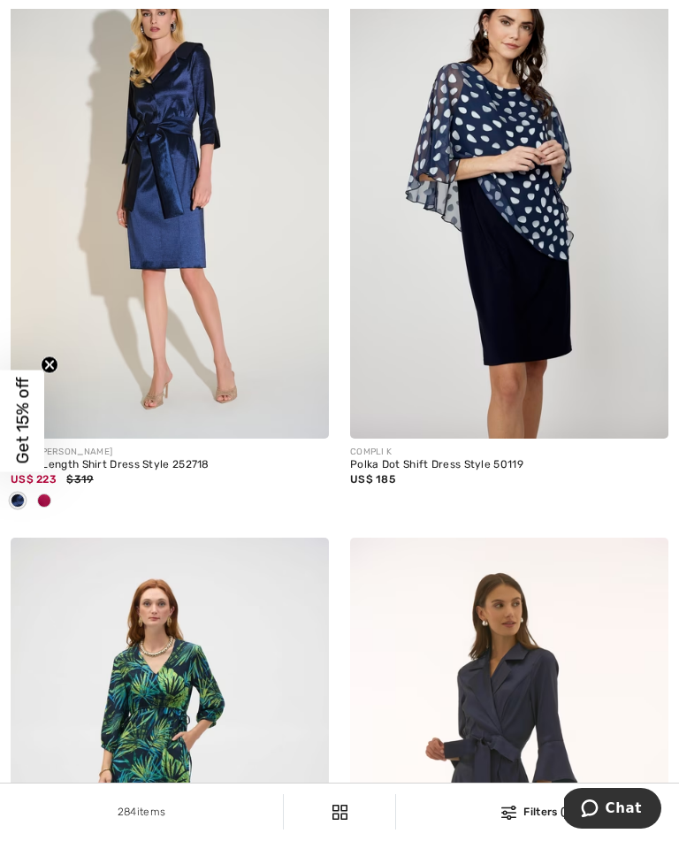
click at [38, 508] on span at bounding box center [44, 500] width 14 height 14
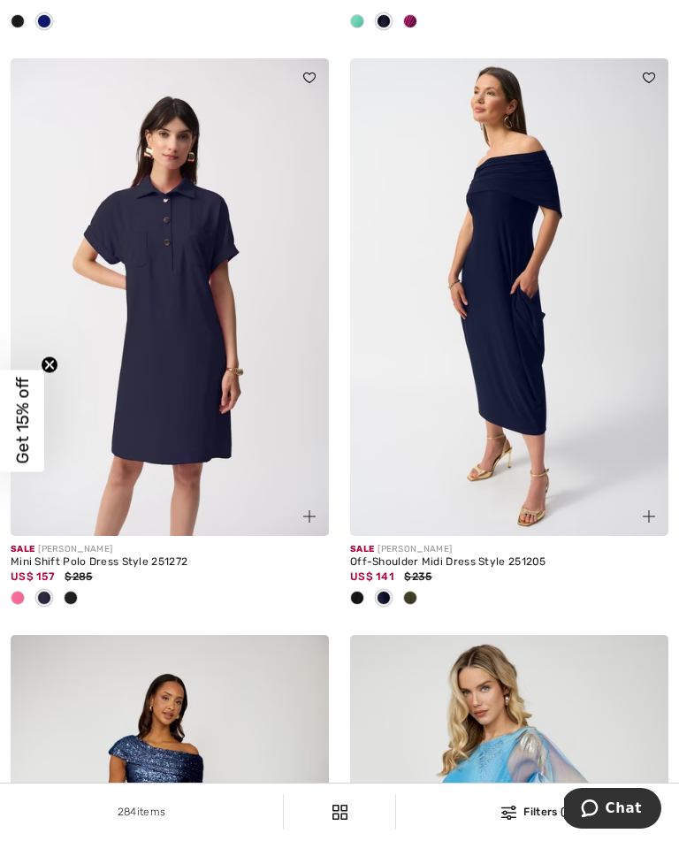
scroll to position [9525, 0]
